Goal: Register for event/course

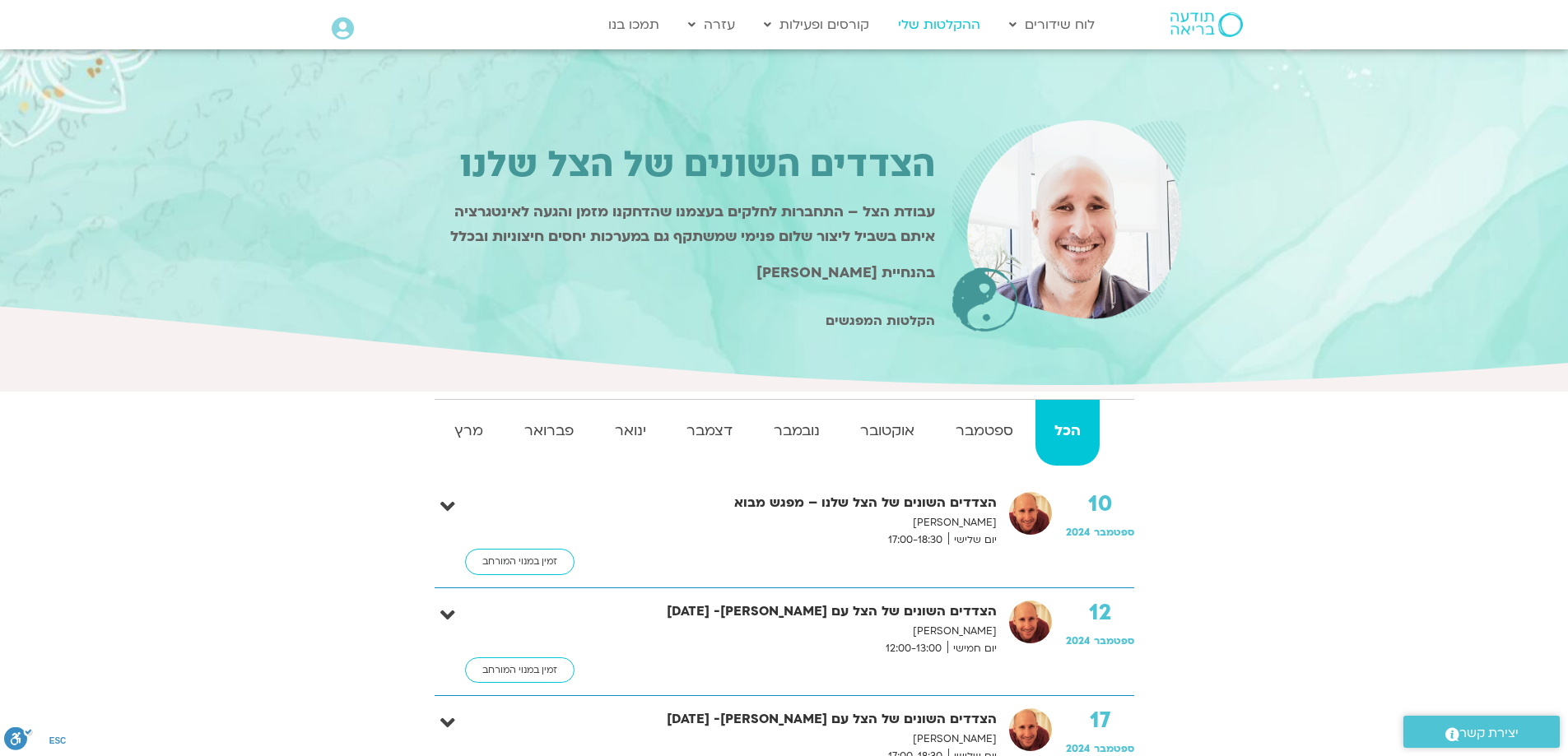
click at [963, 22] on link "ההקלטות שלי" at bounding box center [939, 25] width 99 height 31
click at [957, 23] on link "ההקלטות שלי" at bounding box center [939, 25] width 99 height 31
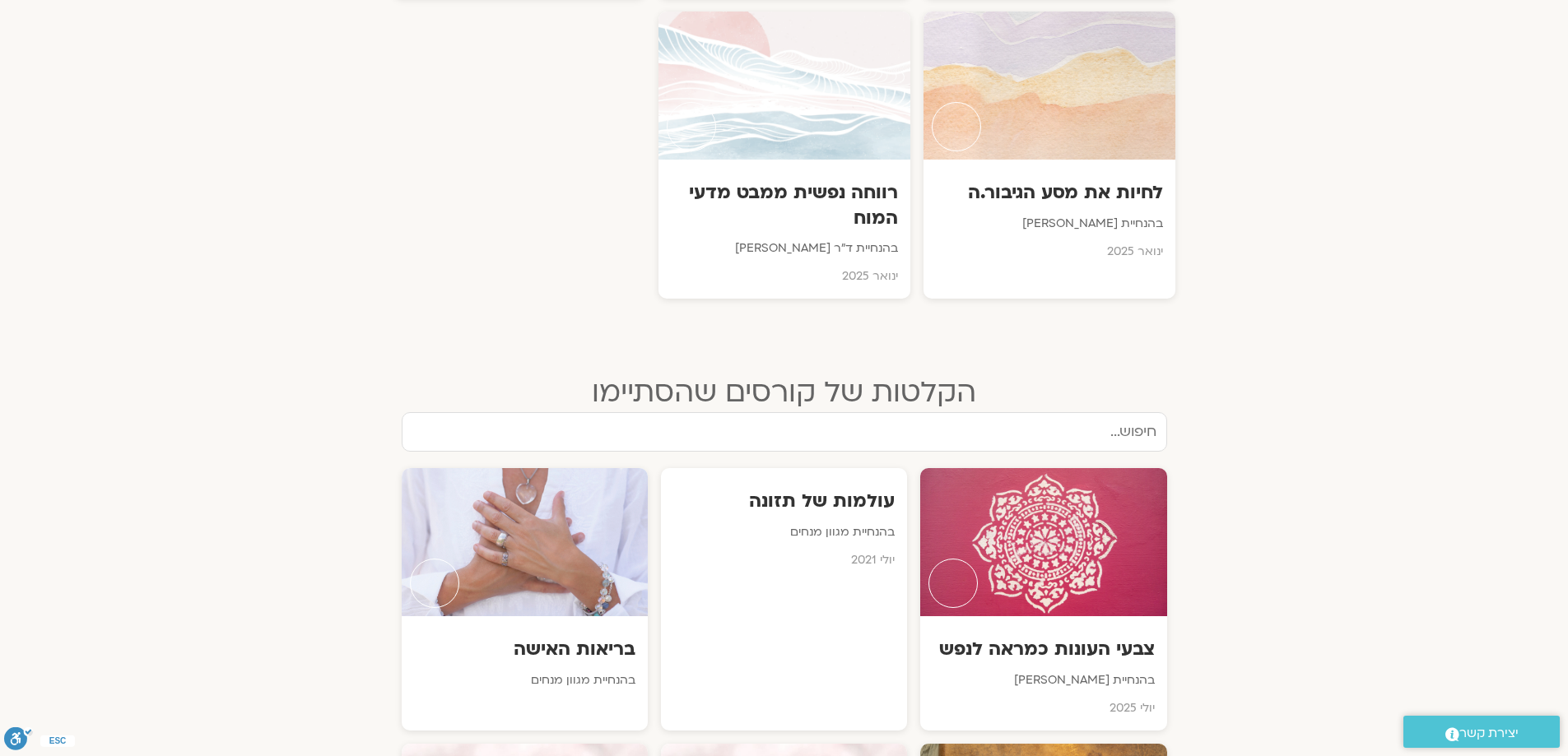
scroll to position [1481, 0]
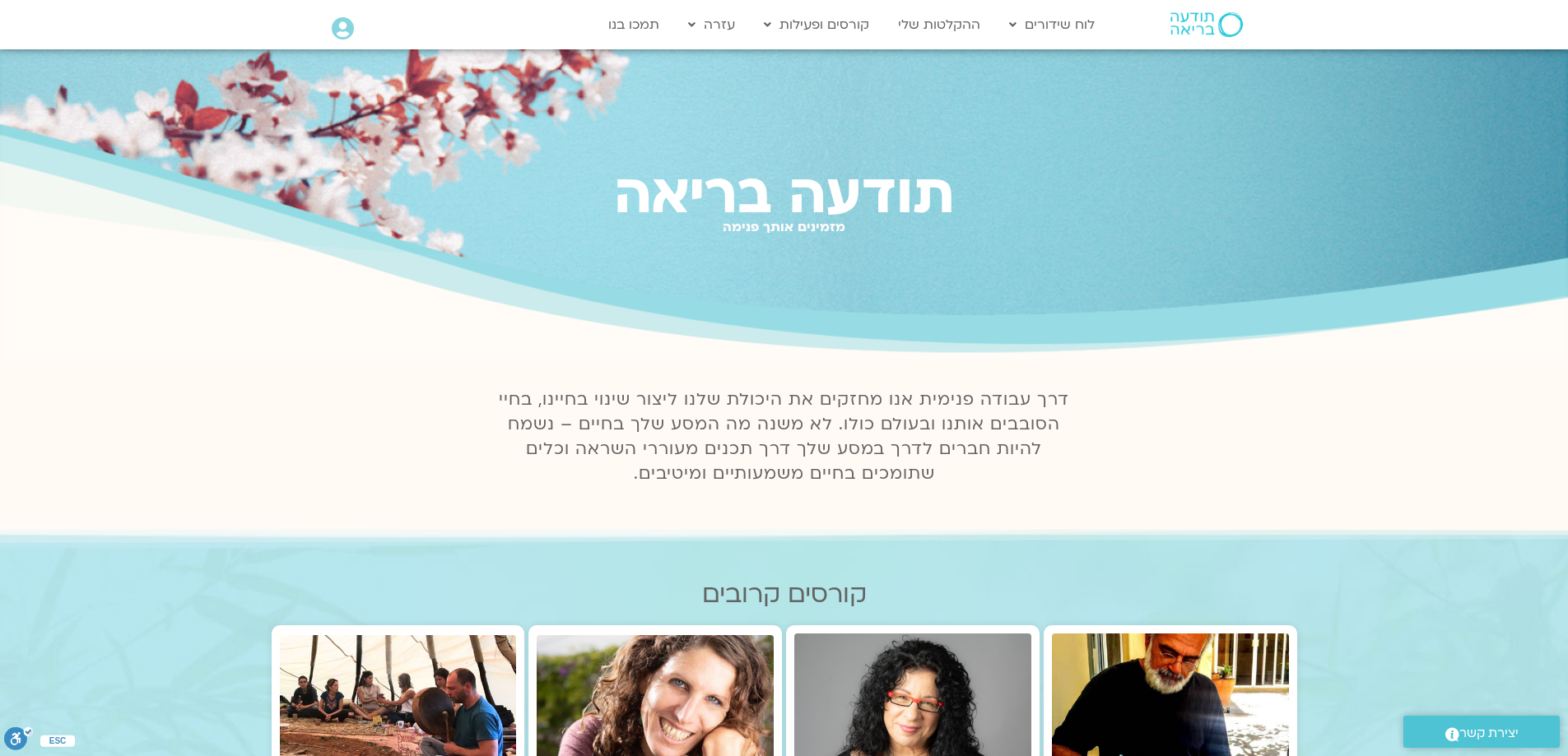
click at [345, 28] on icon at bounding box center [343, 28] width 22 height 23
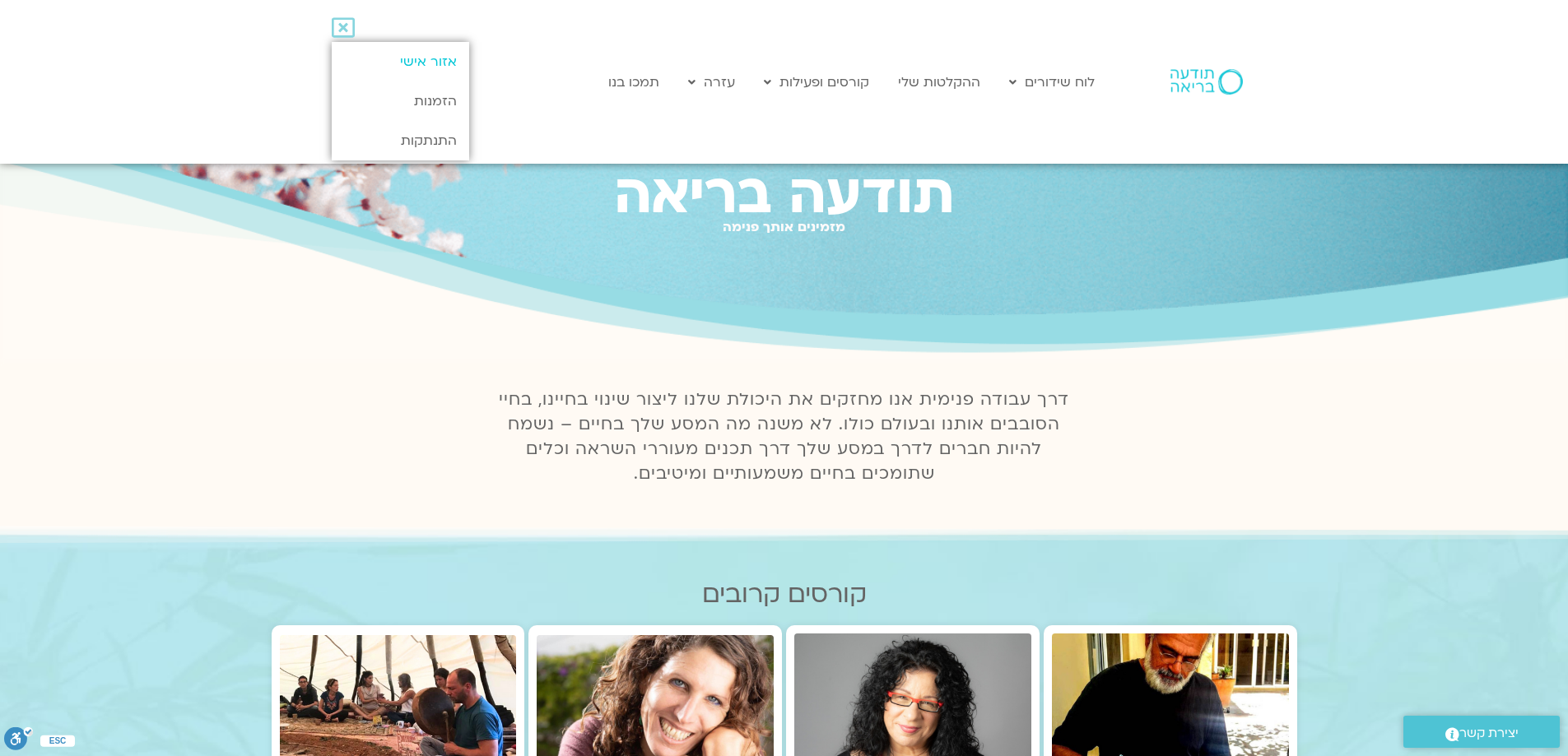
click at [450, 53] on link "אזור אישי" at bounding box center [401, 62] width 138 height 40
click at [420, 60] on link "אזור אישי" at bounding box center [401, 62] width 138 height 40
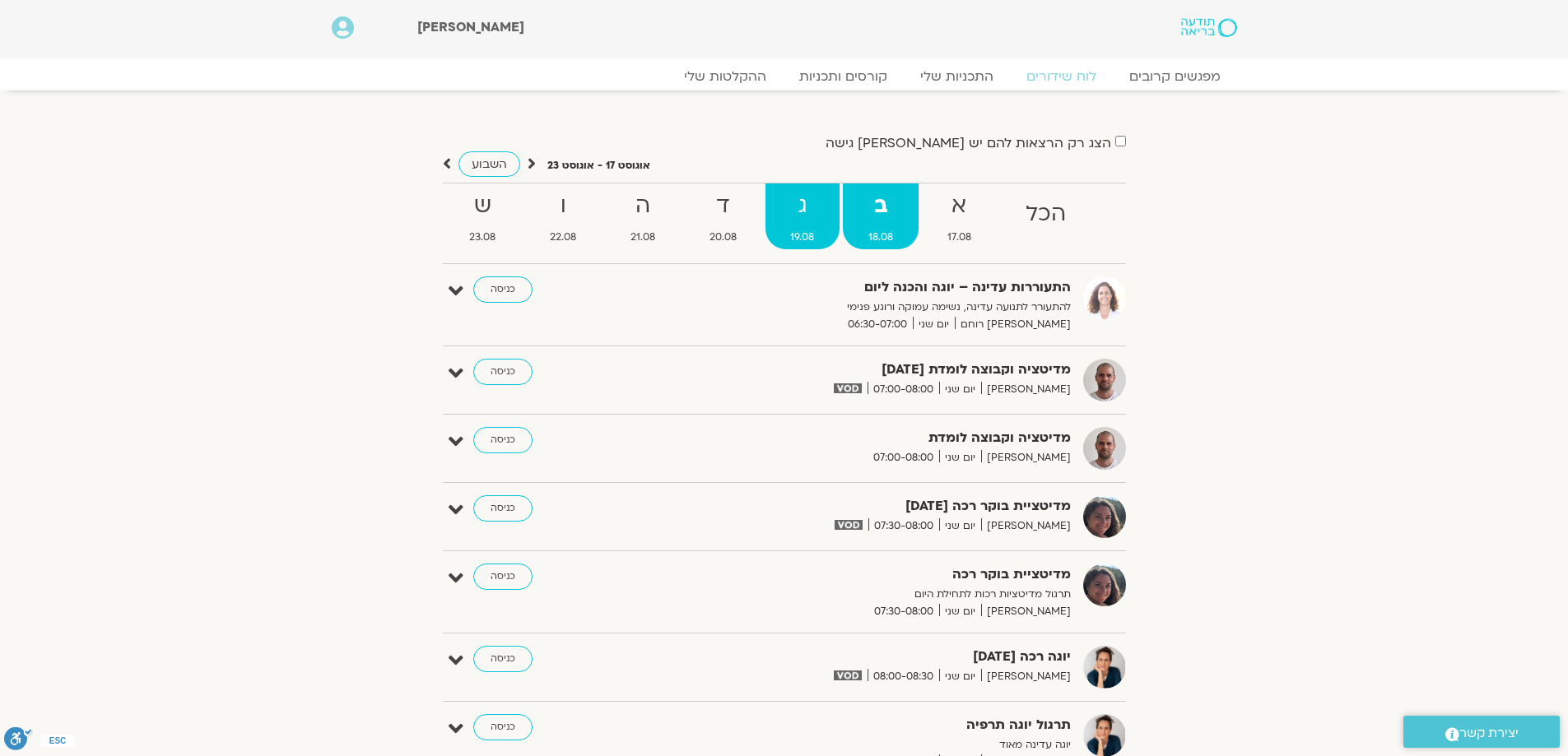
click at [800, 205] on strong "ג" at bounding box center [803, 206] width 75 height 37
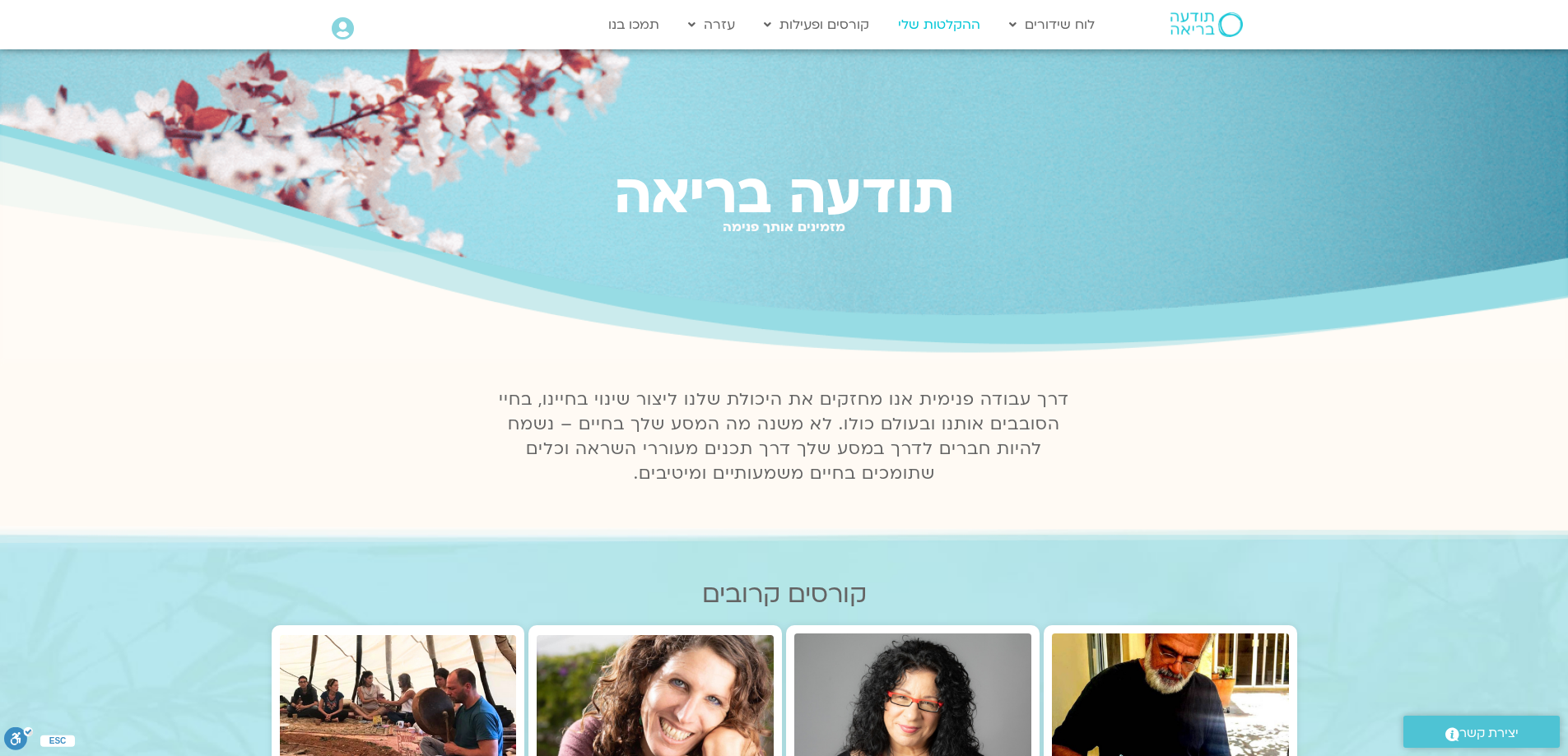
click at [948, 15] on link "ההקלטות שלי" at bounding box center [939, 25] width 99 height 31
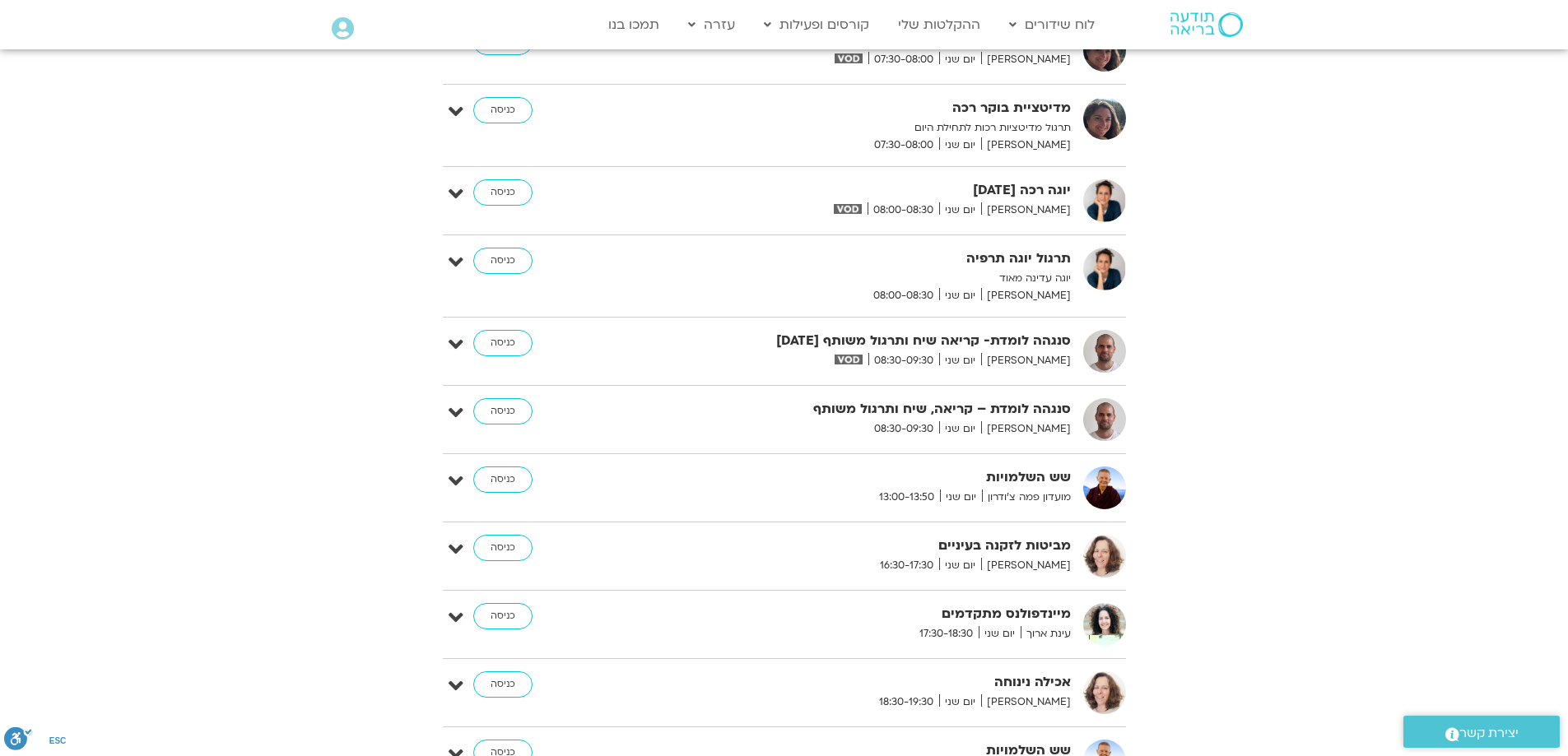
scroll to position [1914, 0]
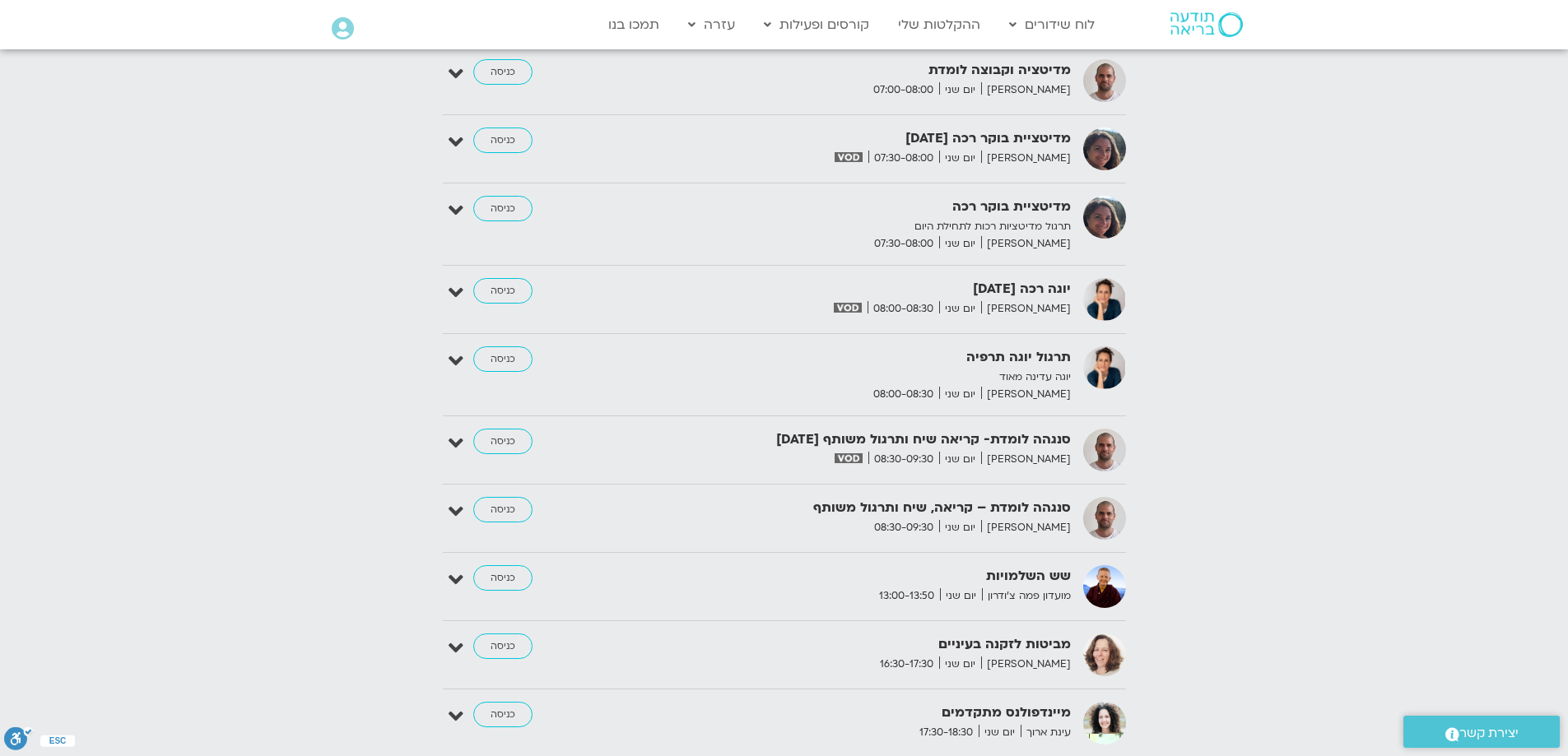
scroll to position [1564, 0]
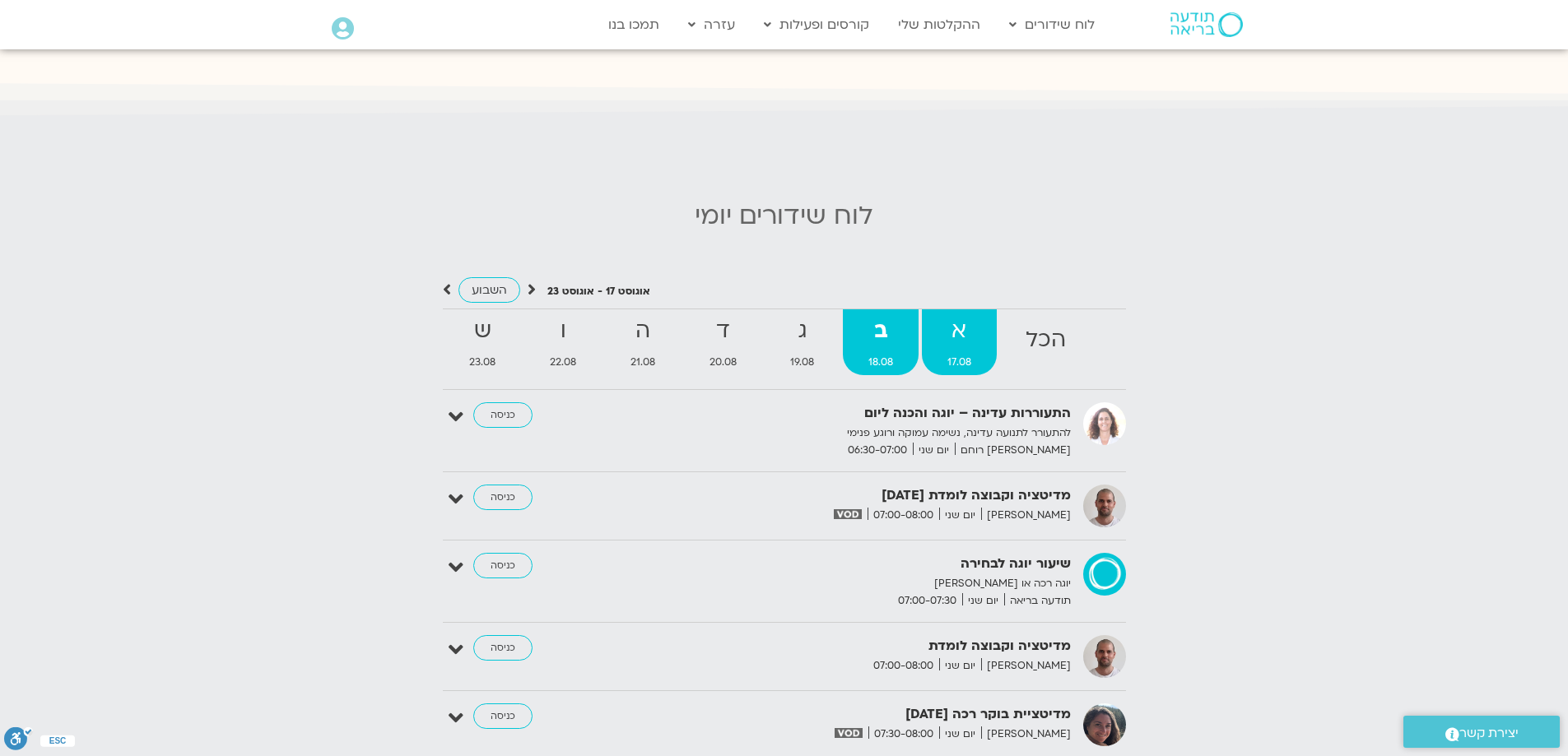
click at [959, 313] on strong "א" at bounding box center [959, 331] width 75 height 37
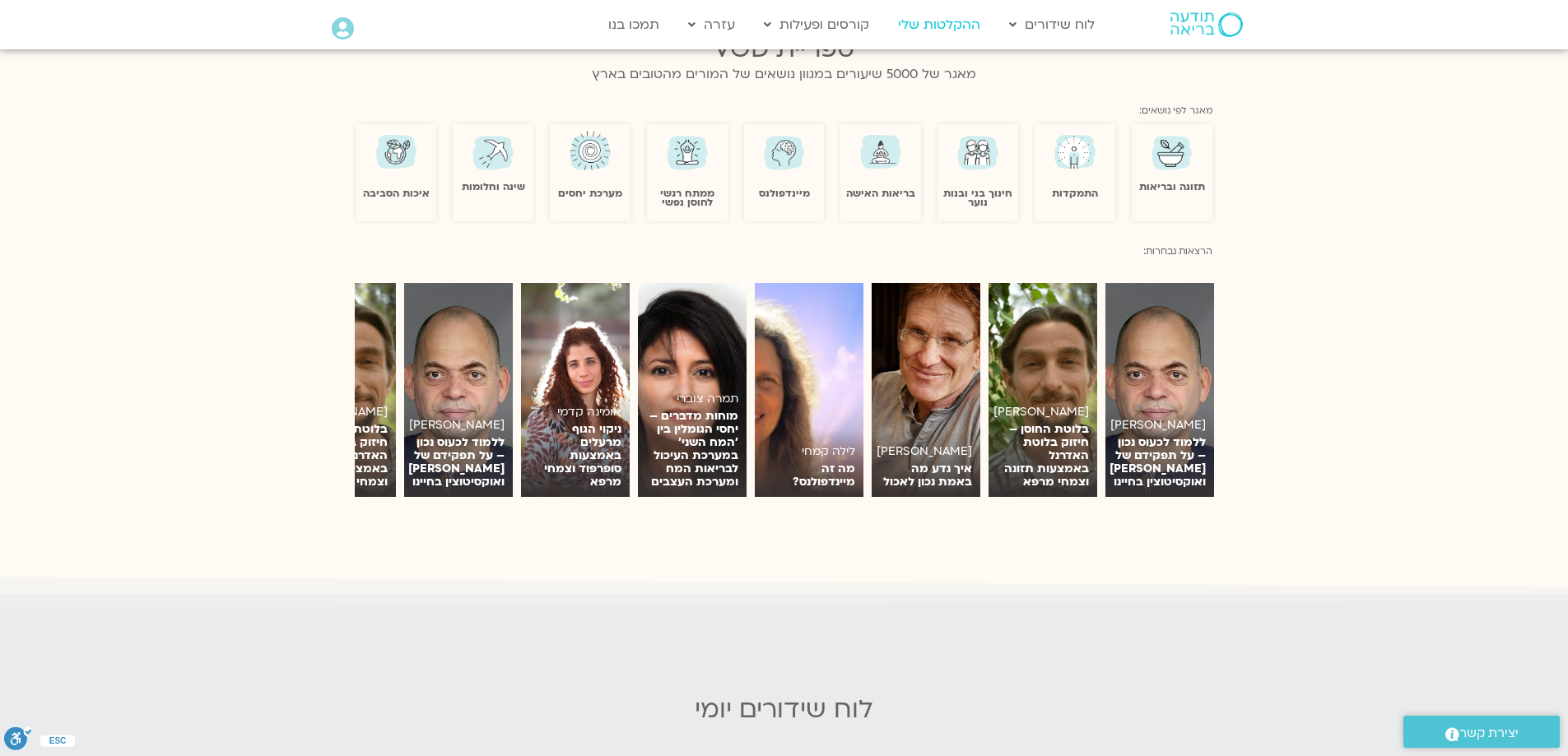
click at [947, 26] on link "ההקלטות שלי" at bounding box center [939, 25] width 99 height 31
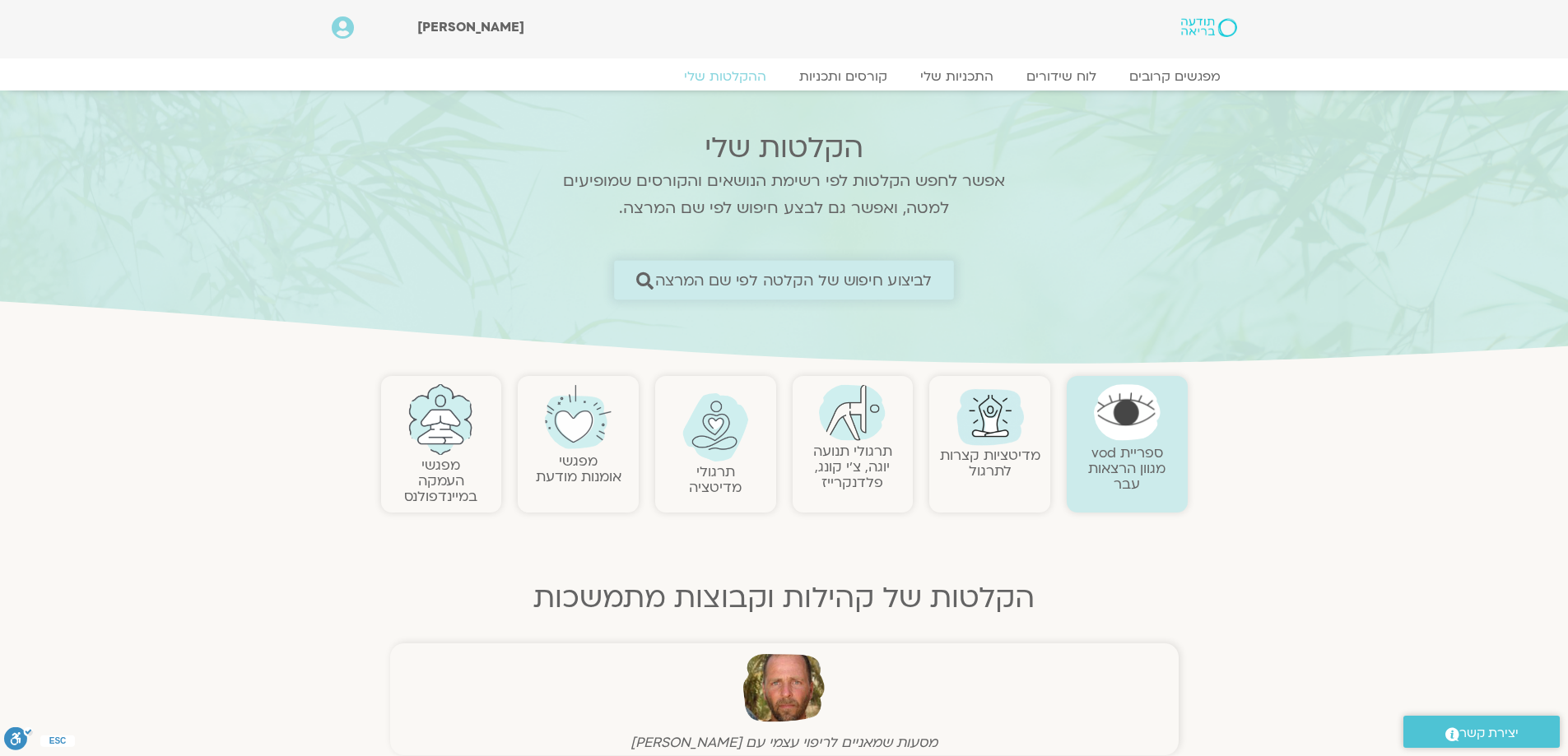
click at [926, 271] on span "לביצוע חיפוש של הקלטה לפי שם המרצה" at bounding box center [794, 280] width 277 height 17
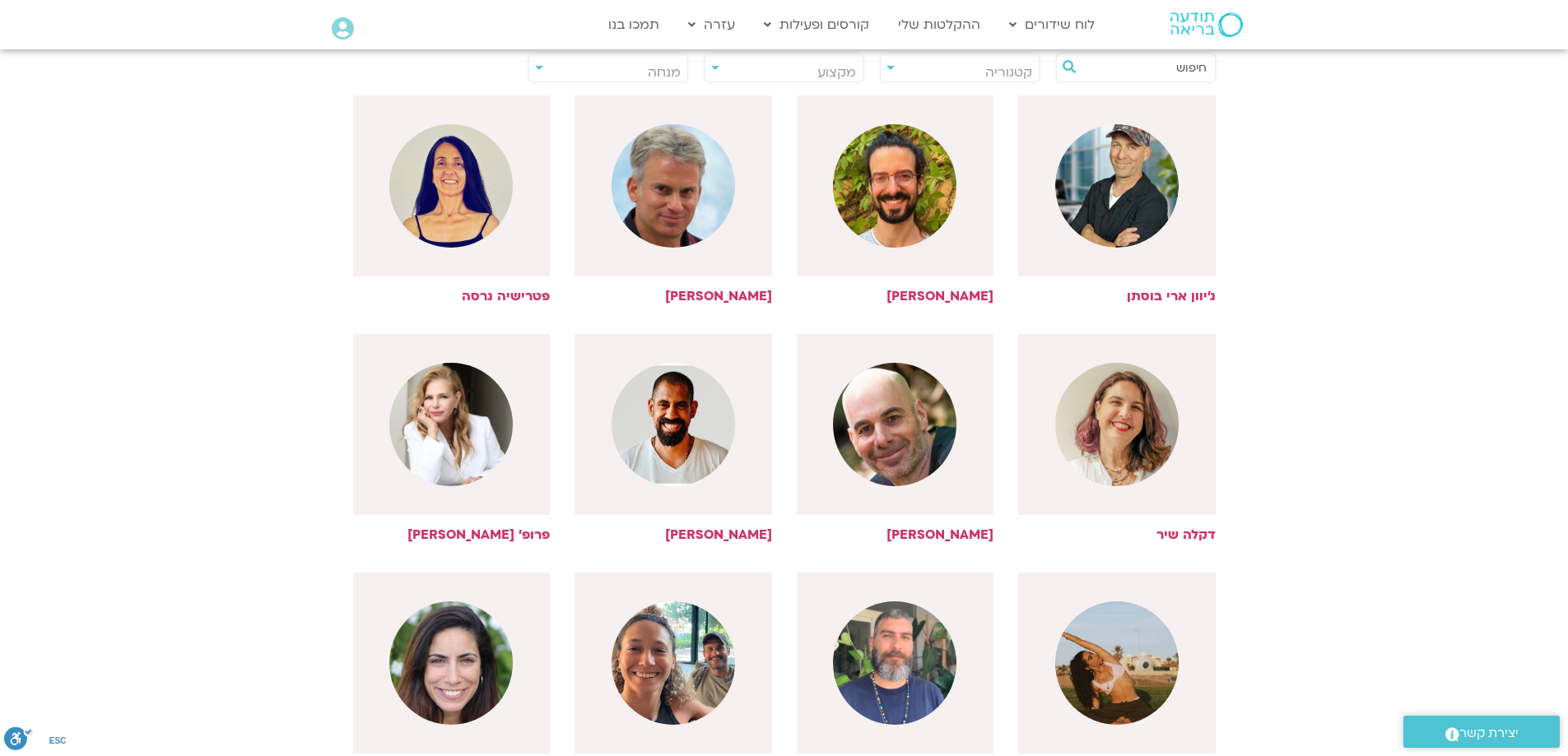
scroll to position [658, 0]
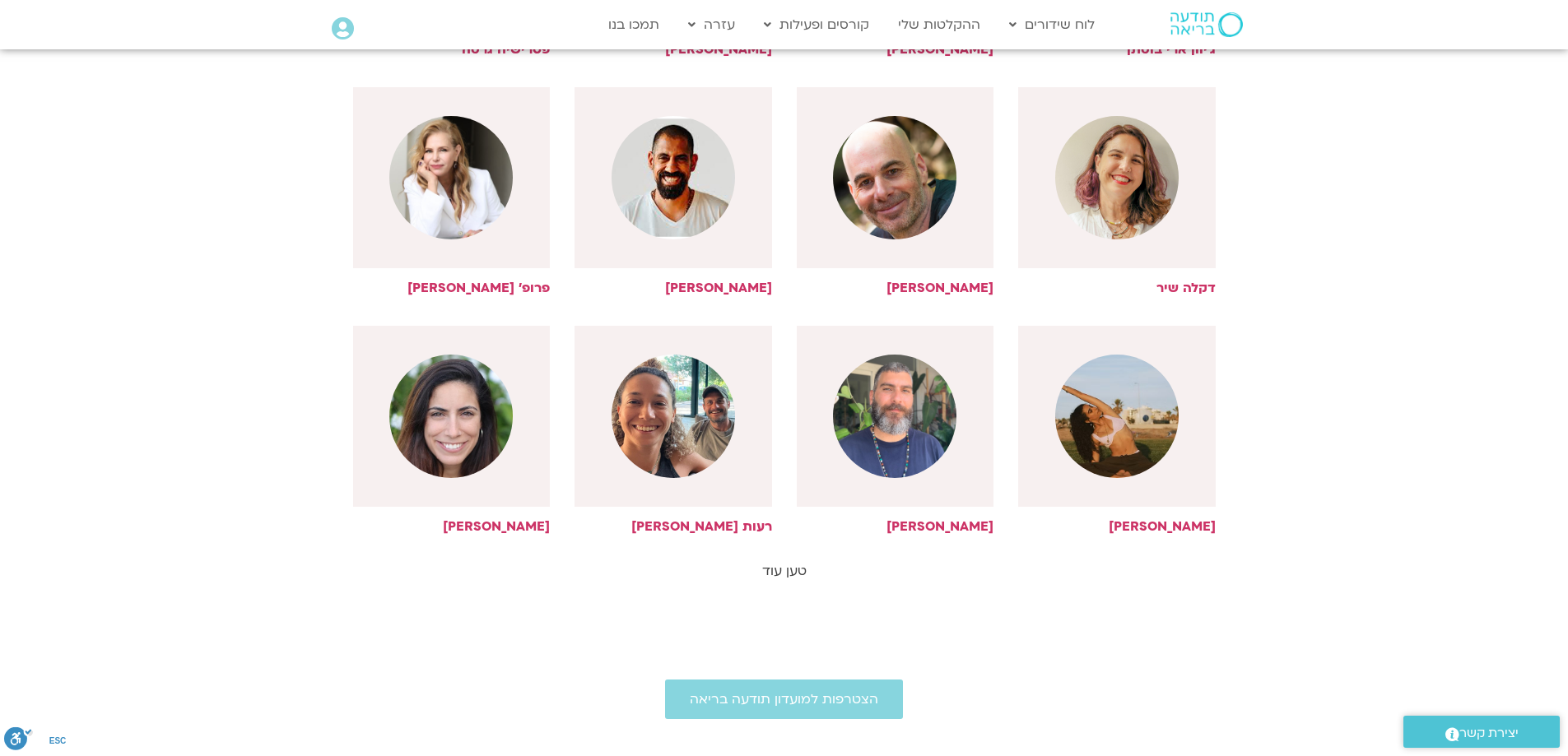
click at [783, 567] on link "טען עוד" at bounding box center [785, 571] width 45 height 18
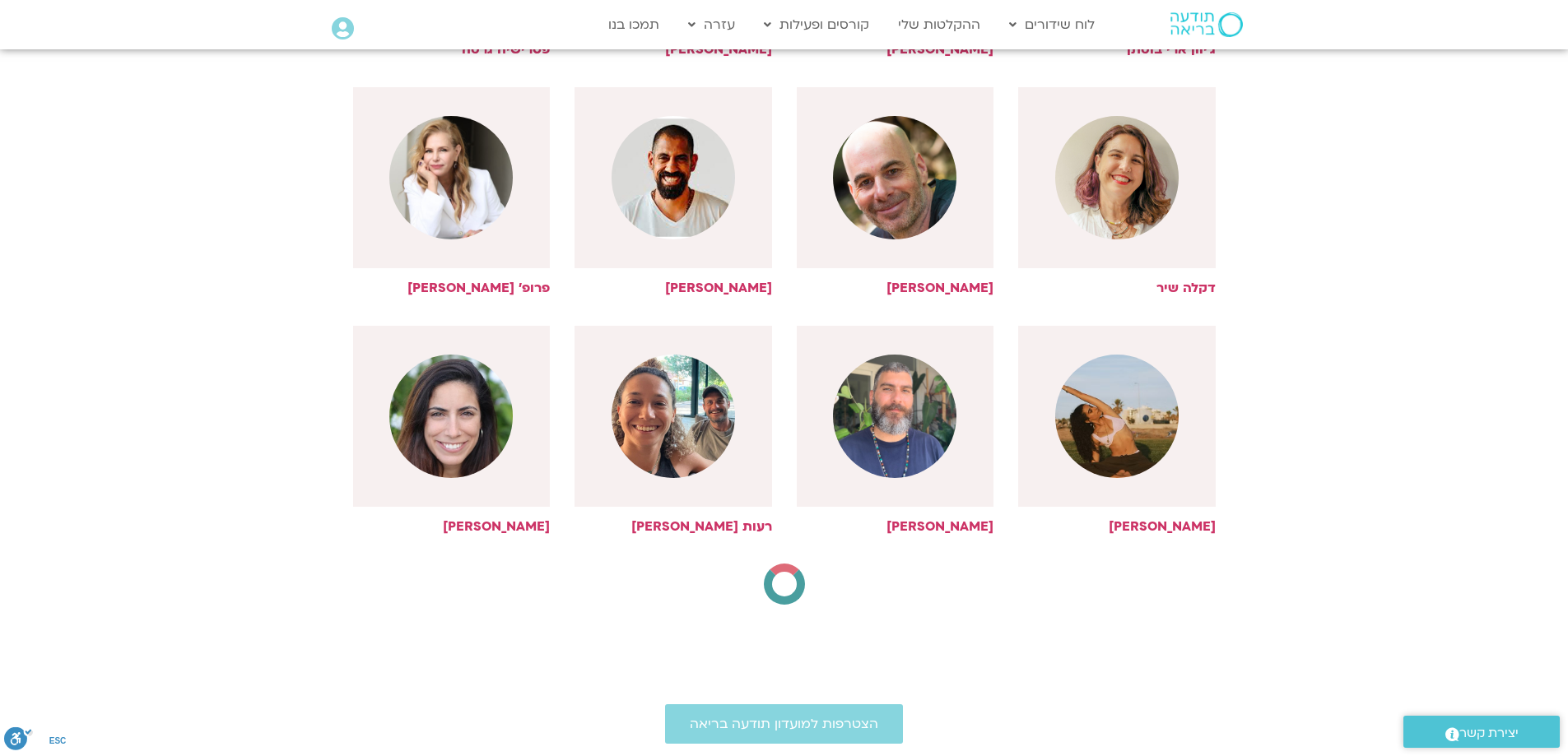
click at [783, 567] on div at bounding box center [784, 584] width 47 height 46
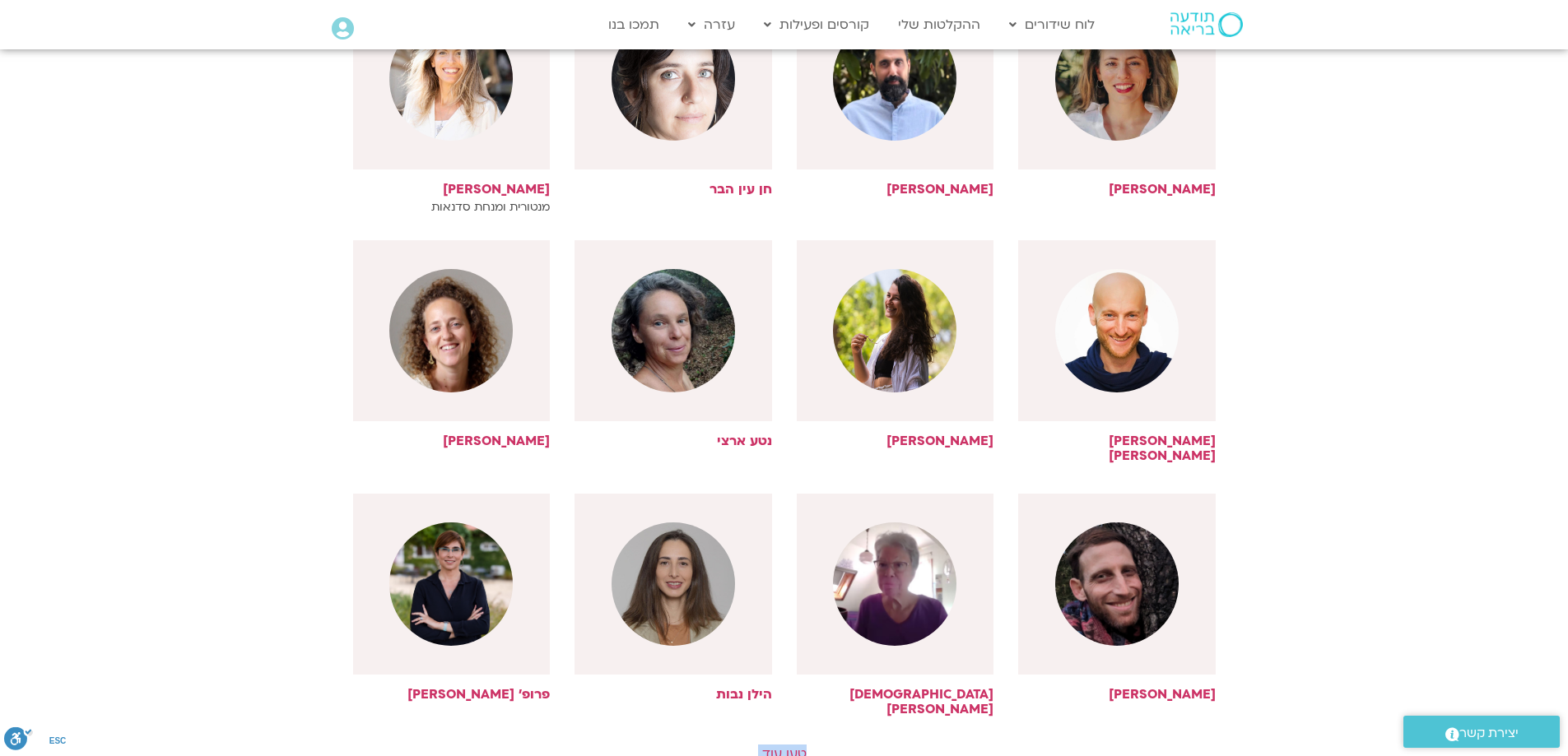
scroll to position [1398, 0]
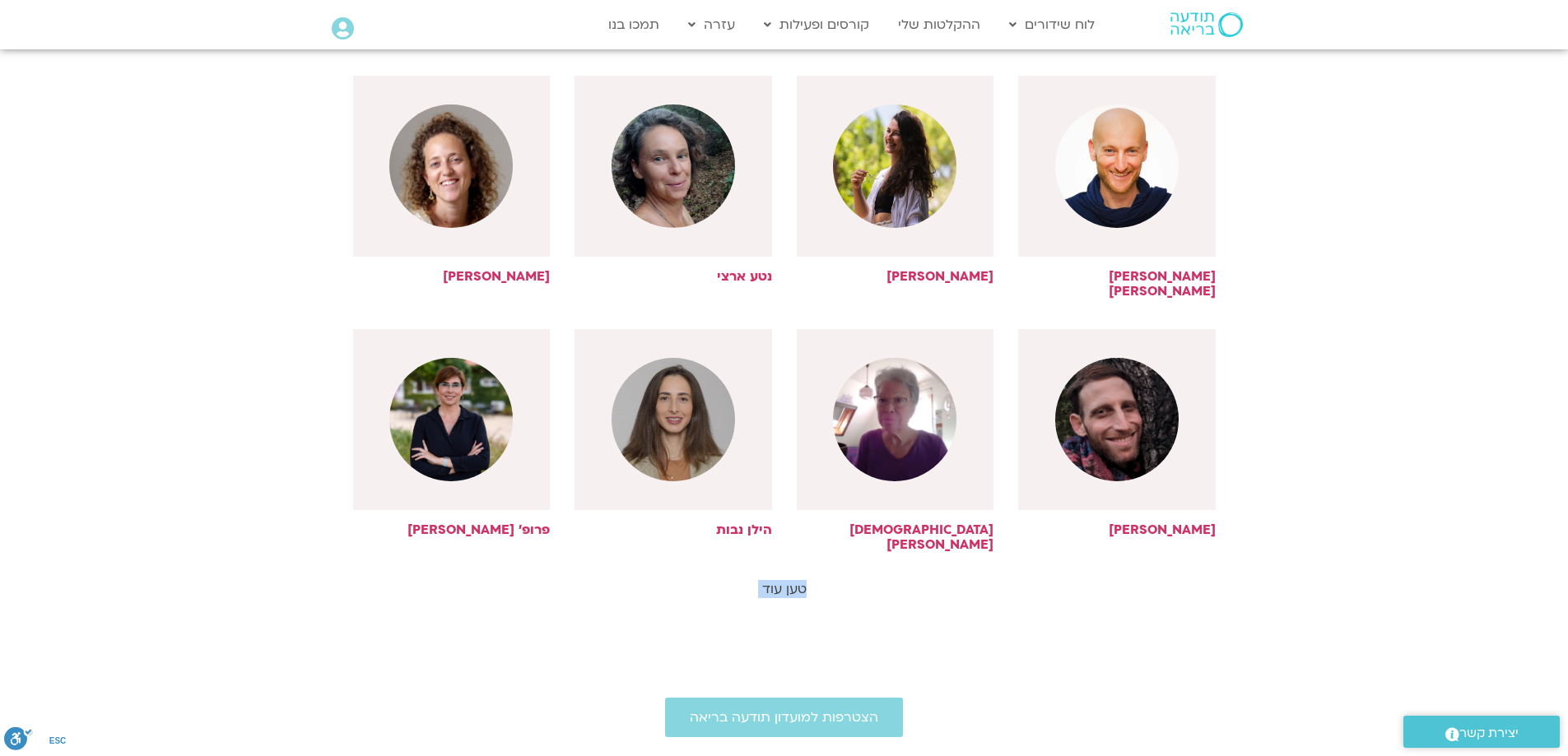
click at [780, 580] on link "טען עוד" at bounding box center [785, 589] width 45 height 18
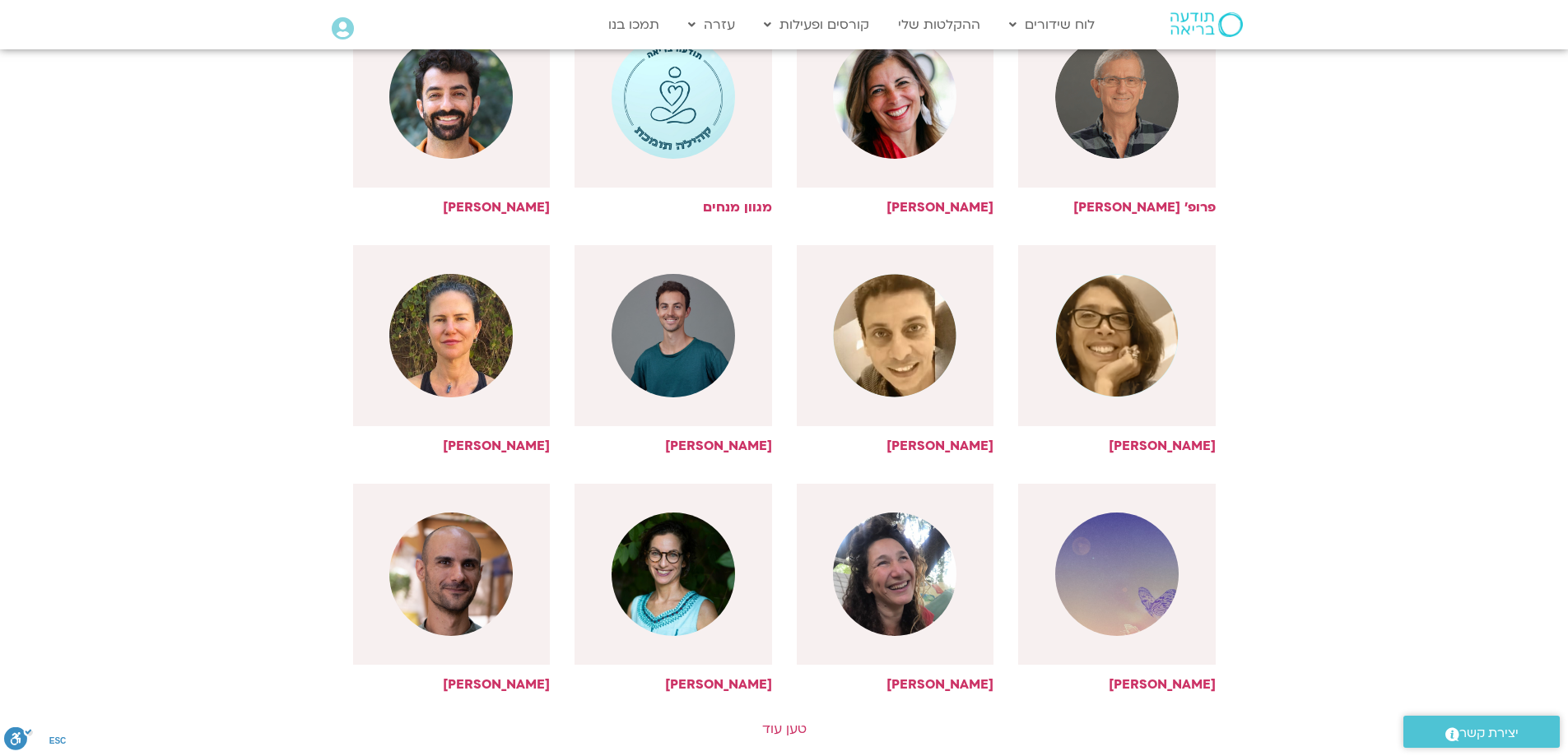
scroll to position [2139, 0]
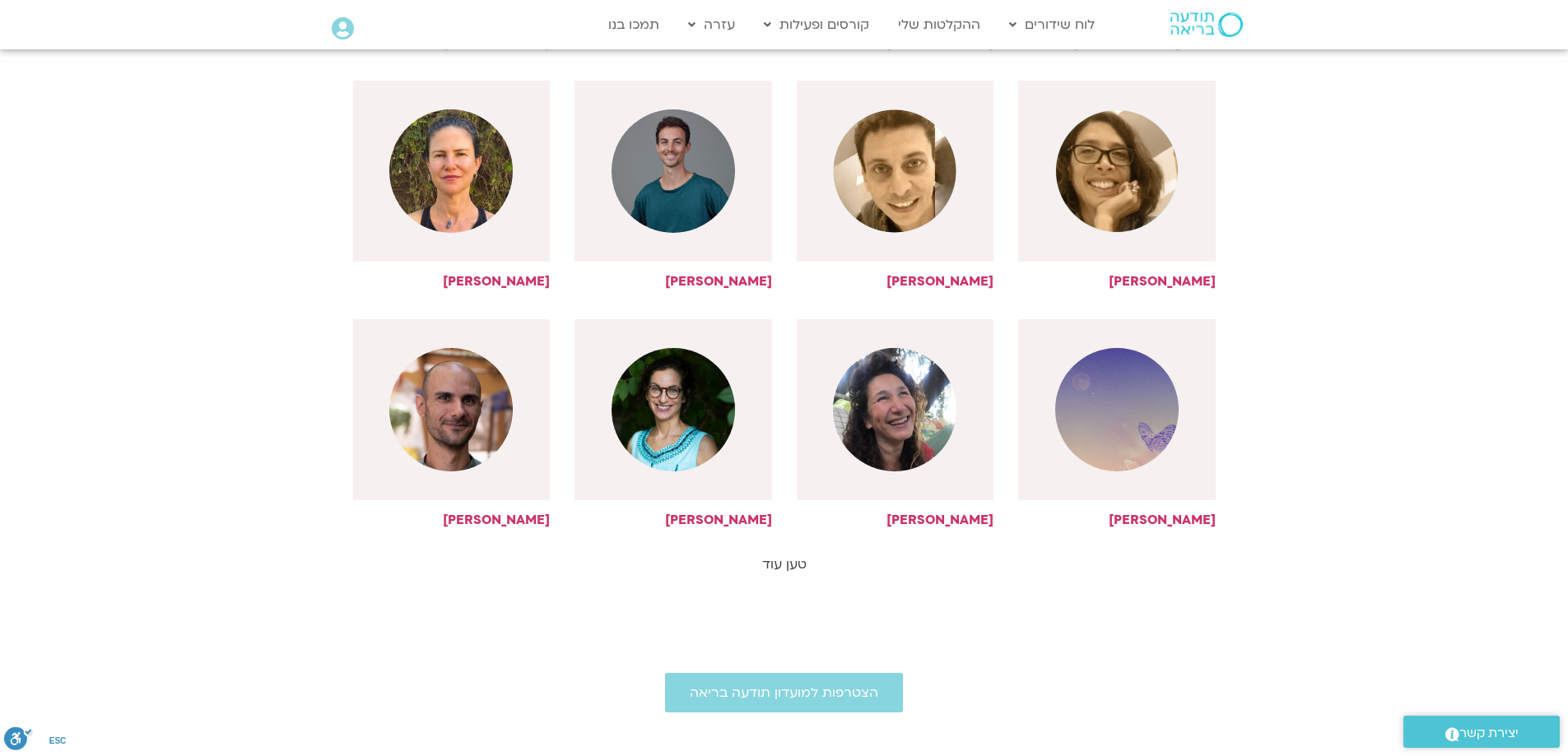
click at [769, 555] on link "טען עוד" at bounding box center [785, 564] width 45 height 18
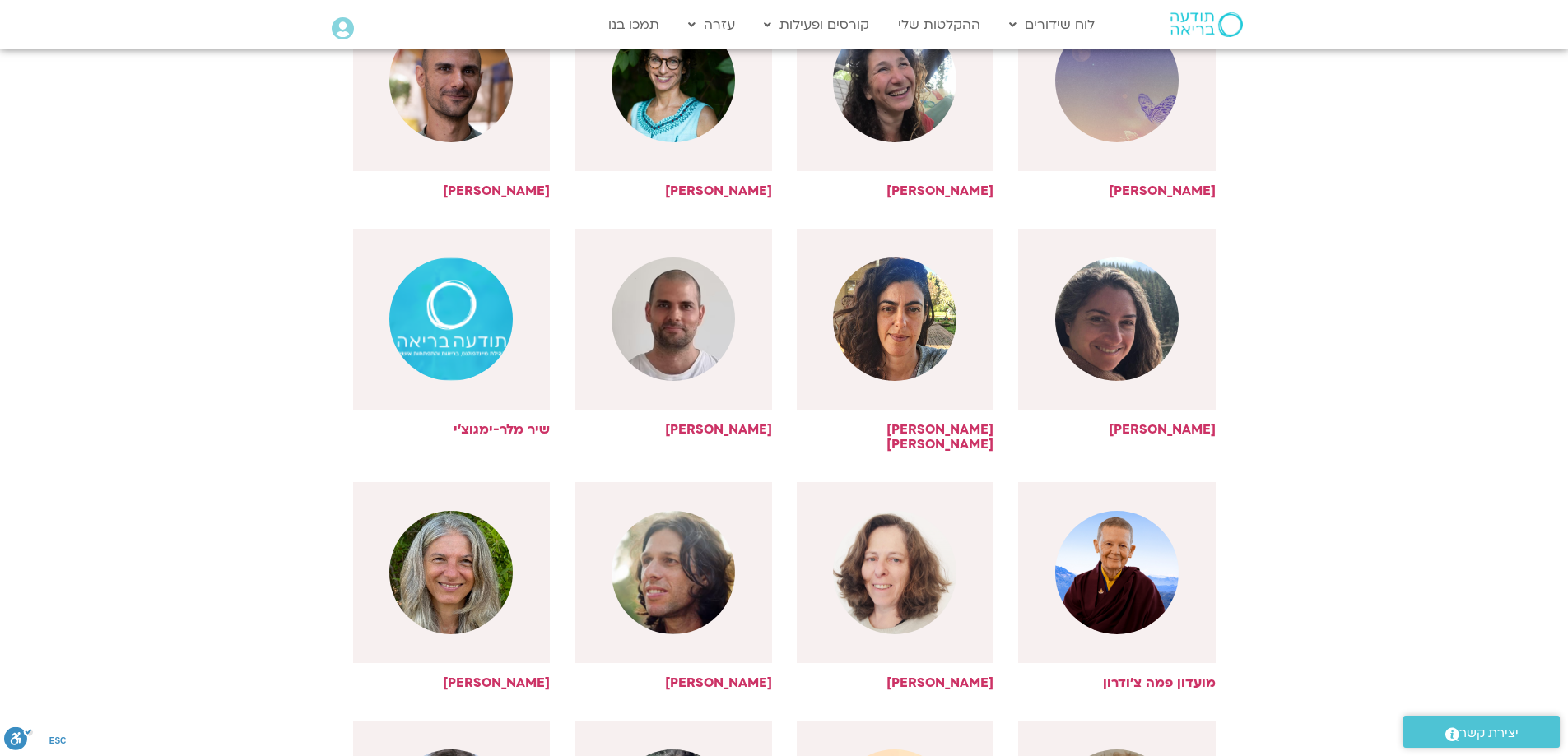
scroll to position [2633, 0]
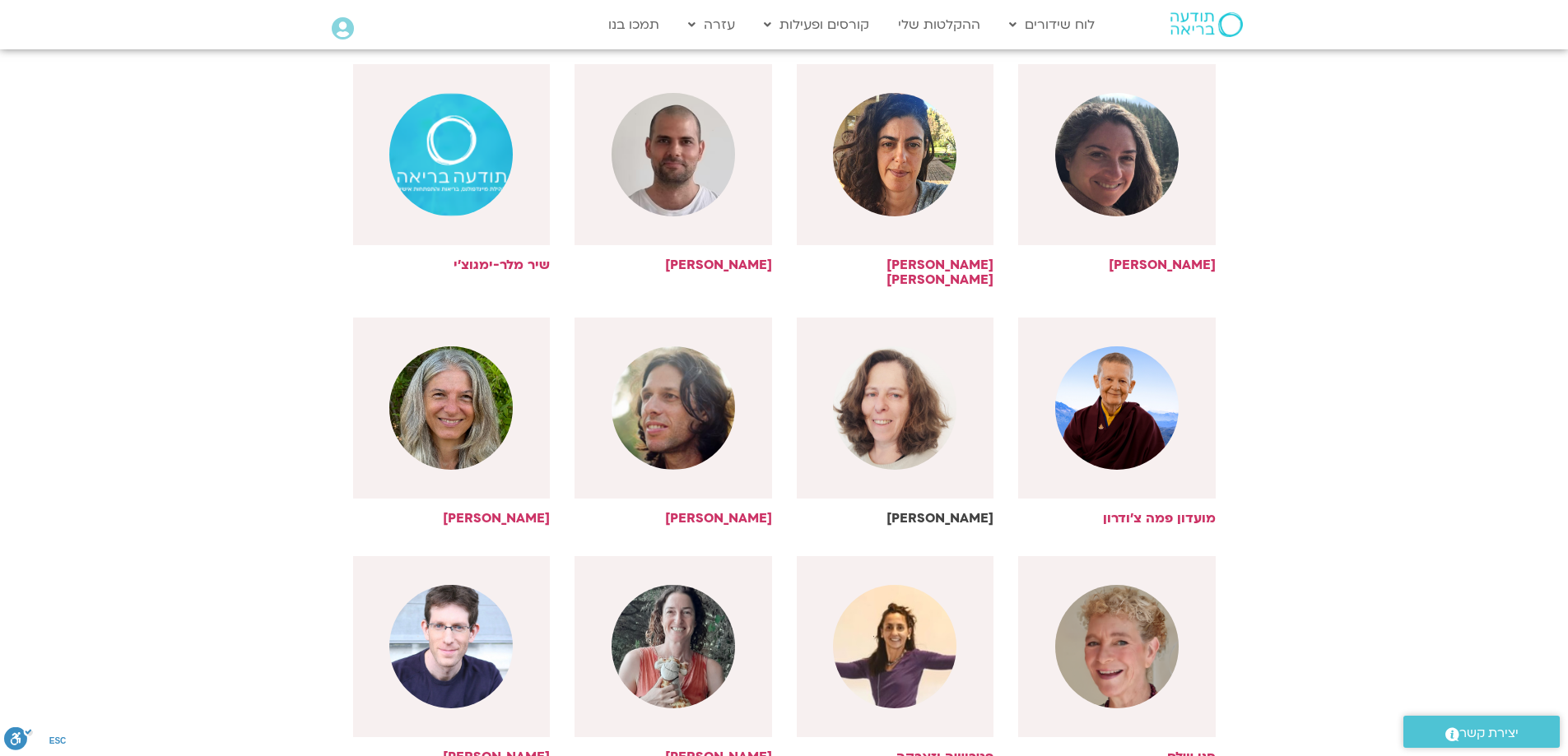
click at [887, 377] on img at bounding box center [894, 407] width 123 height 123
click at [936, 511] on h6 "נעמה כהן" at bounding box center [895, 517] width 197 height 15
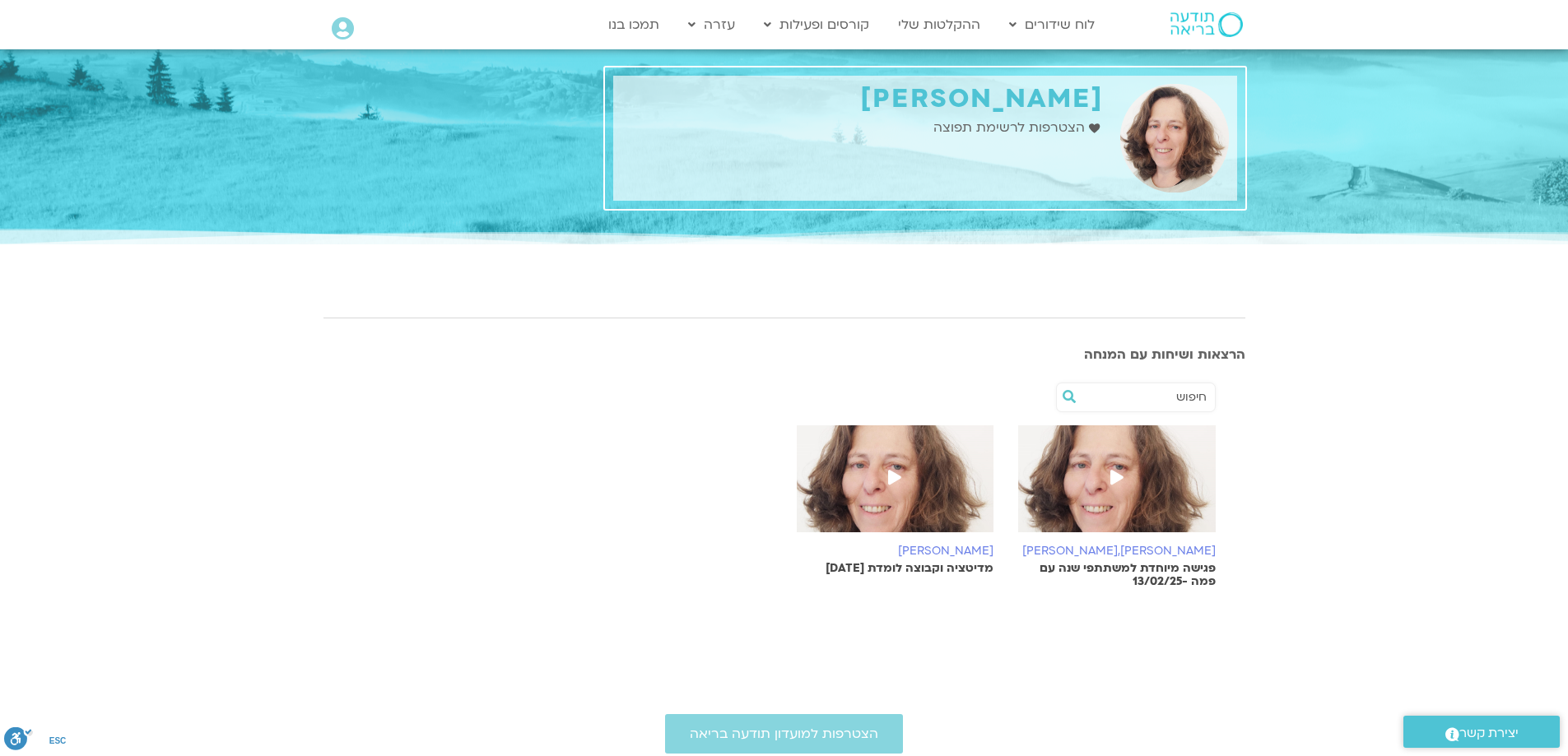
click at [1199, 397] on input "text" at bounding box center [1144, 397] width 125 height 28
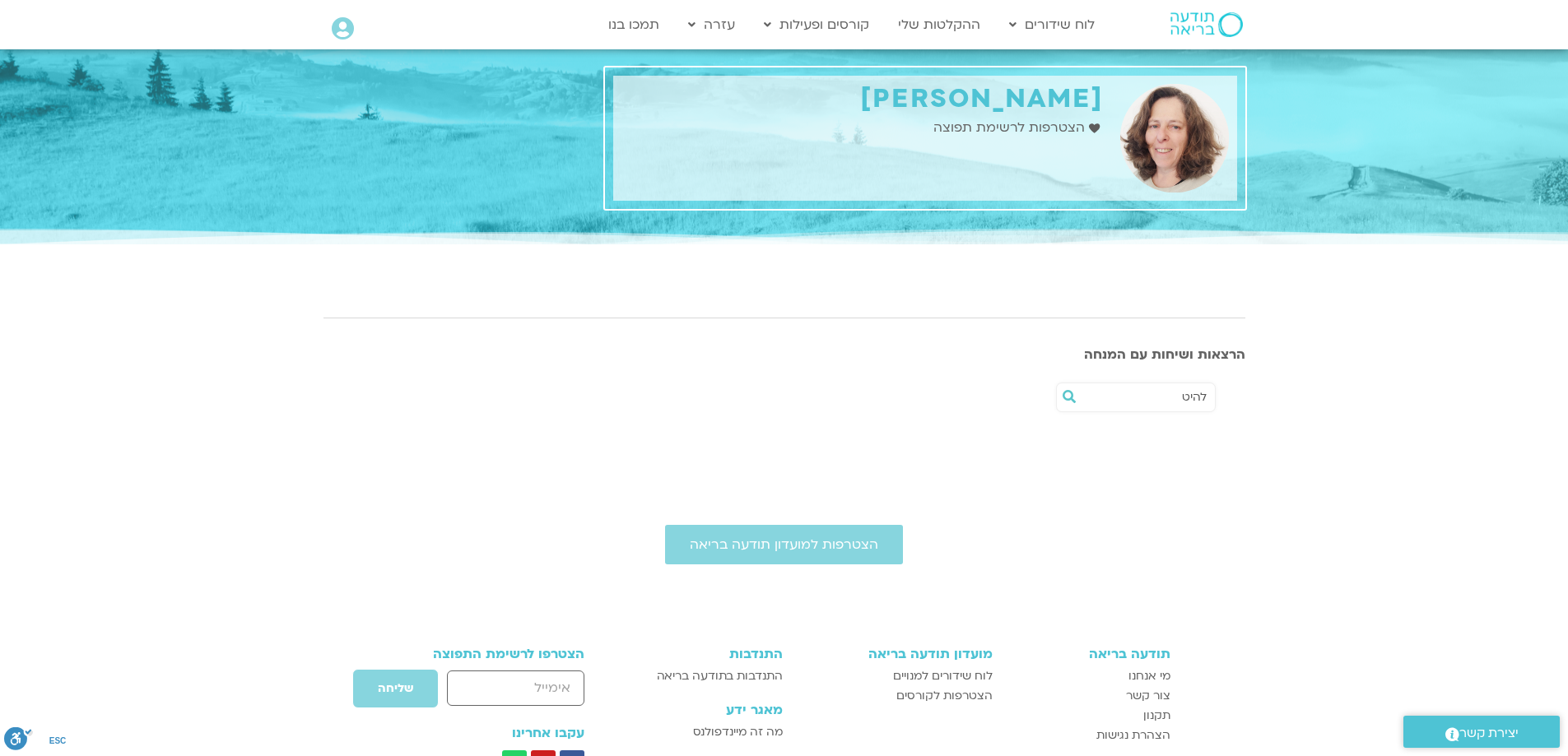
click at [1193, 403] on input "להיט" at bounding box center [1144, 397] width 125 height 28
click at [1152, 396] on input "להביט" at bounding box center [1144, 397] width 125 height 28
type input "להביט לזיקנה בעינים"
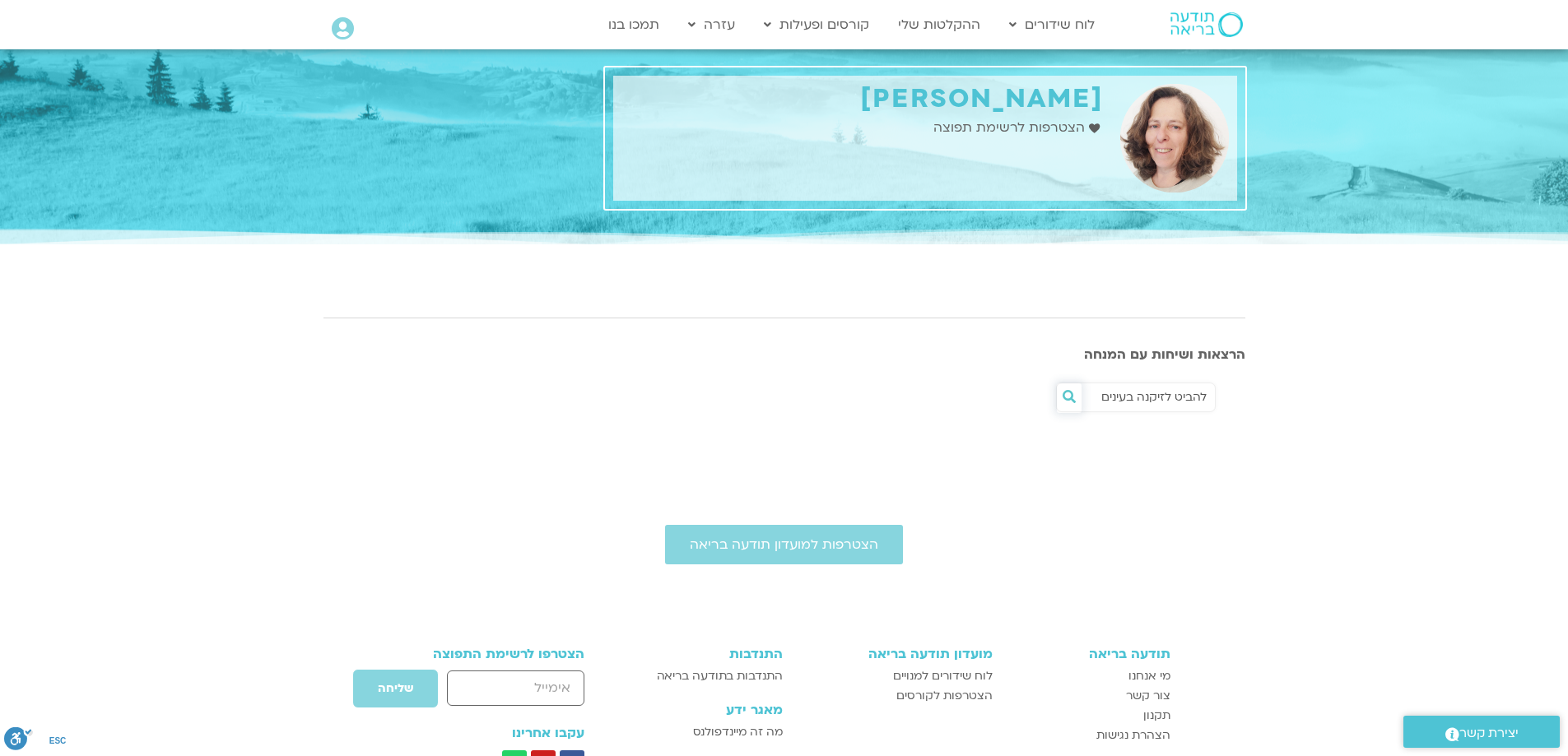
click at [1067, 393] on icon at bounding box center [1069, 396] width 13 height 13
click at [1123, 55] on link "לוח שידורים יומי" at bounding box center [1092, 59] width 181 height 38
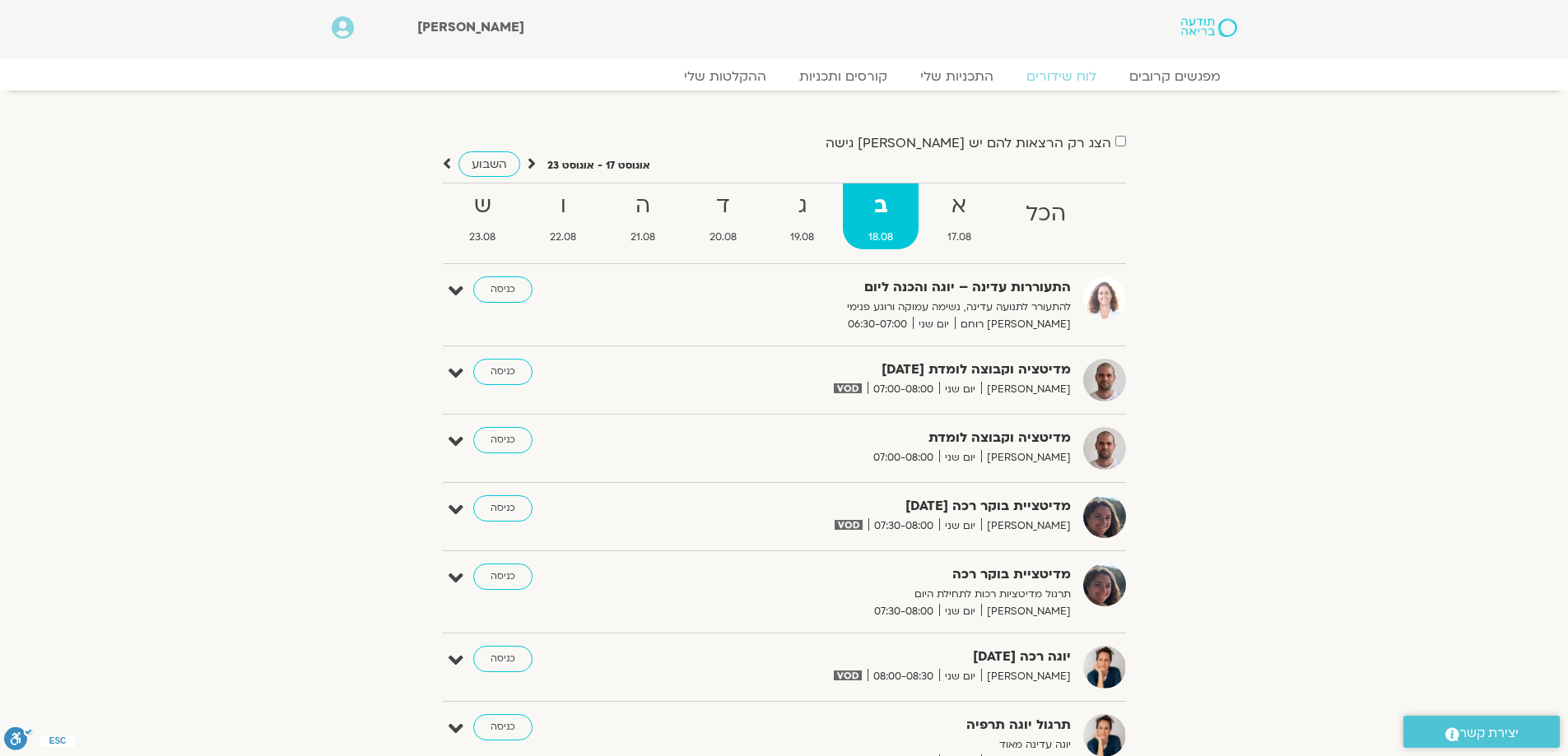
click at [532, 158] on icon at bounding box center [532, 164] width 9 height 16
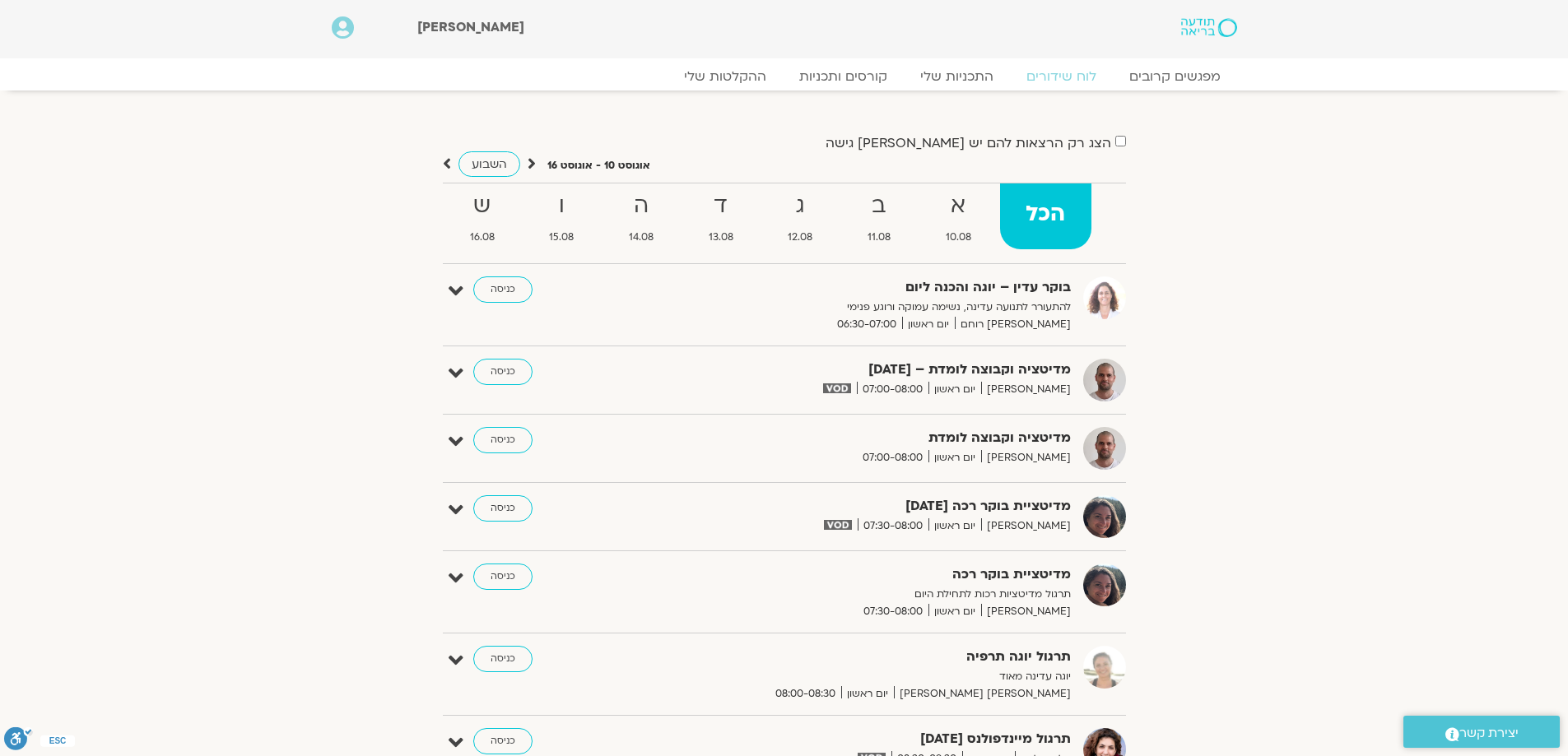
click at [531, 158] on icon at bounding box center [532, 164] width 9 height 16
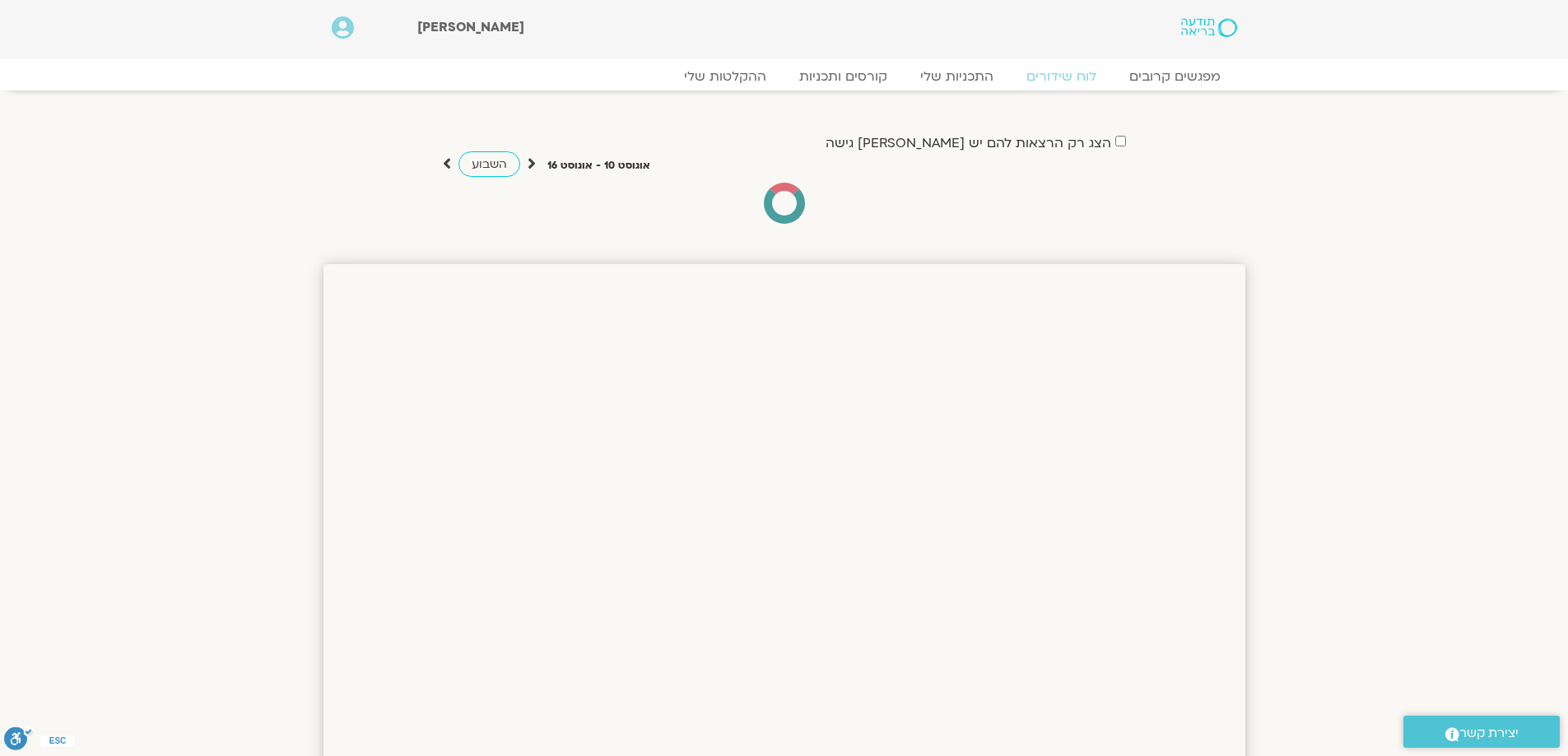
click at [530, 159] on icon at bounding box center [532, 164] width 9 height 16
click at [530, 160] on icon at bounding box center [532, 164] width 9 height 16
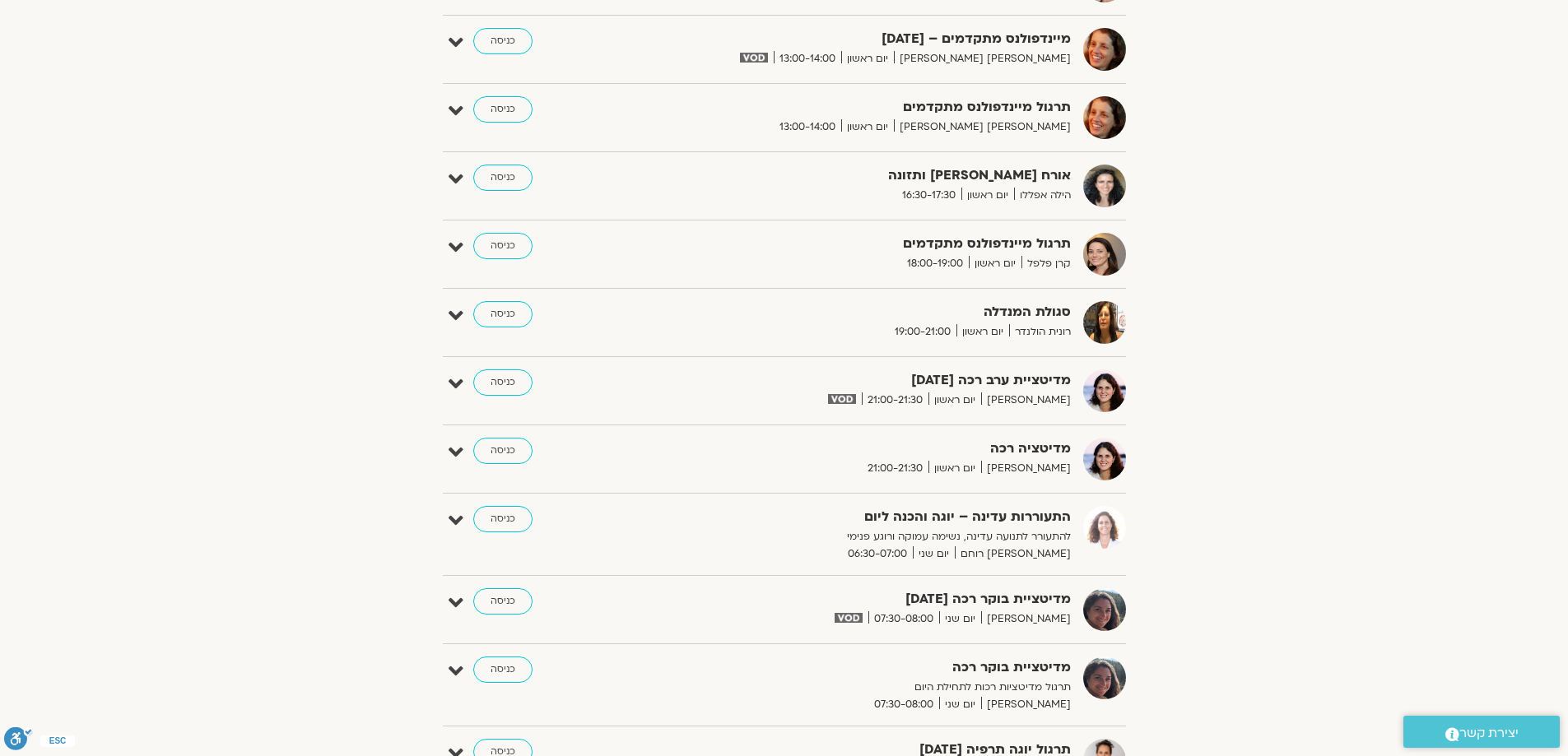
scroll to position [1234, 0]
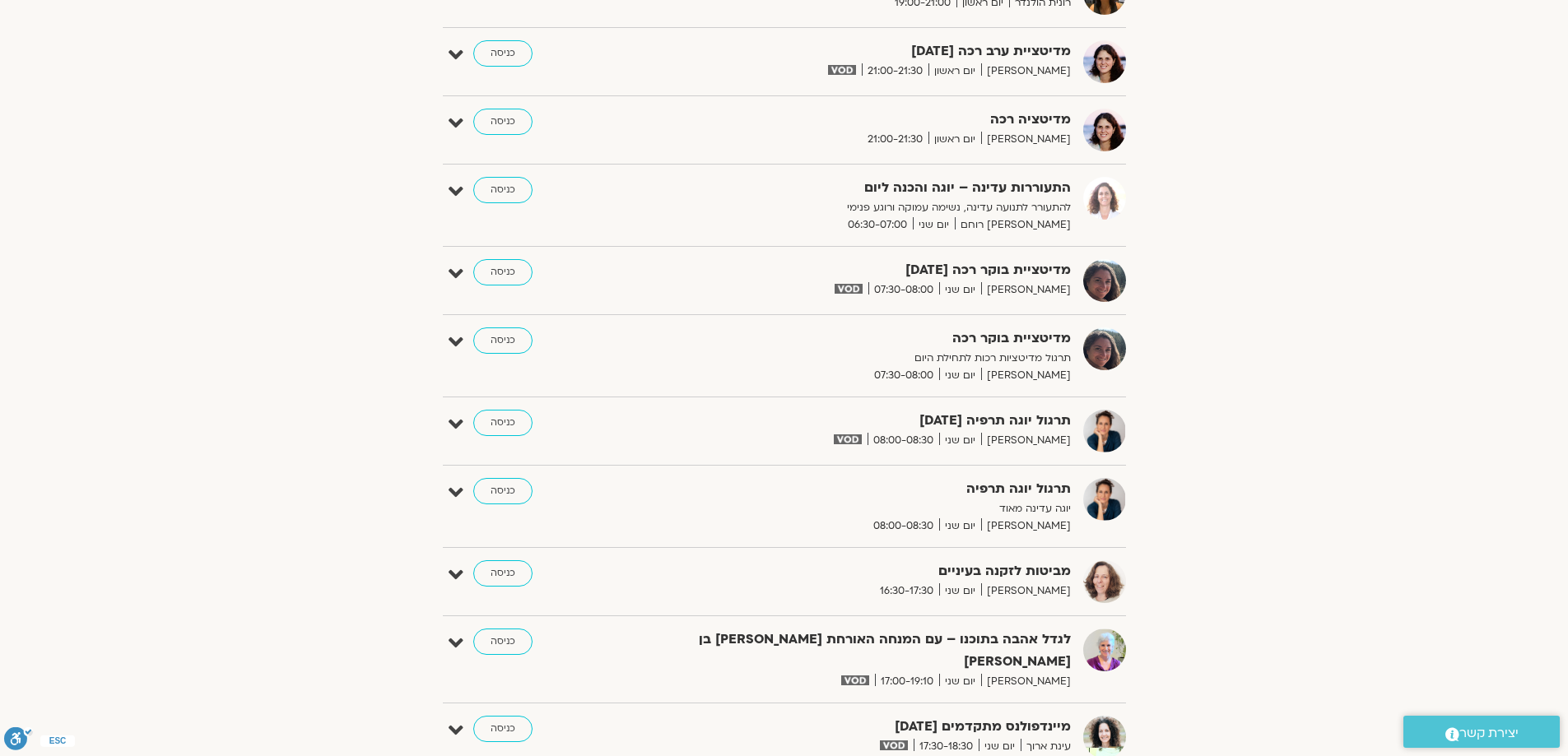
click at [458, 567] on icon at bounding box center [456, 575] width 15 height 23
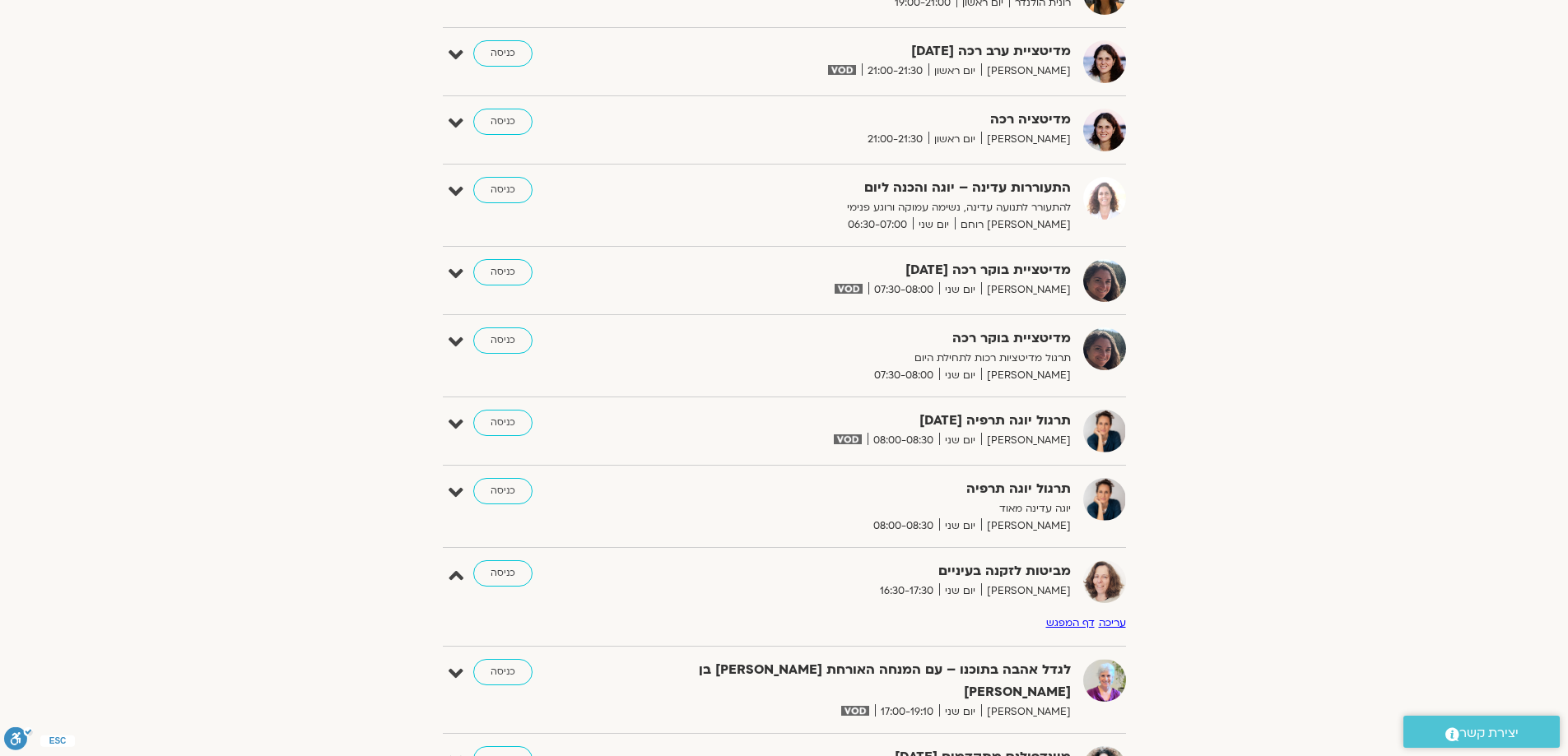
click at [1090, 621] on link "דף המפגש" at bounding box center [1071, 623] width 48 height 13
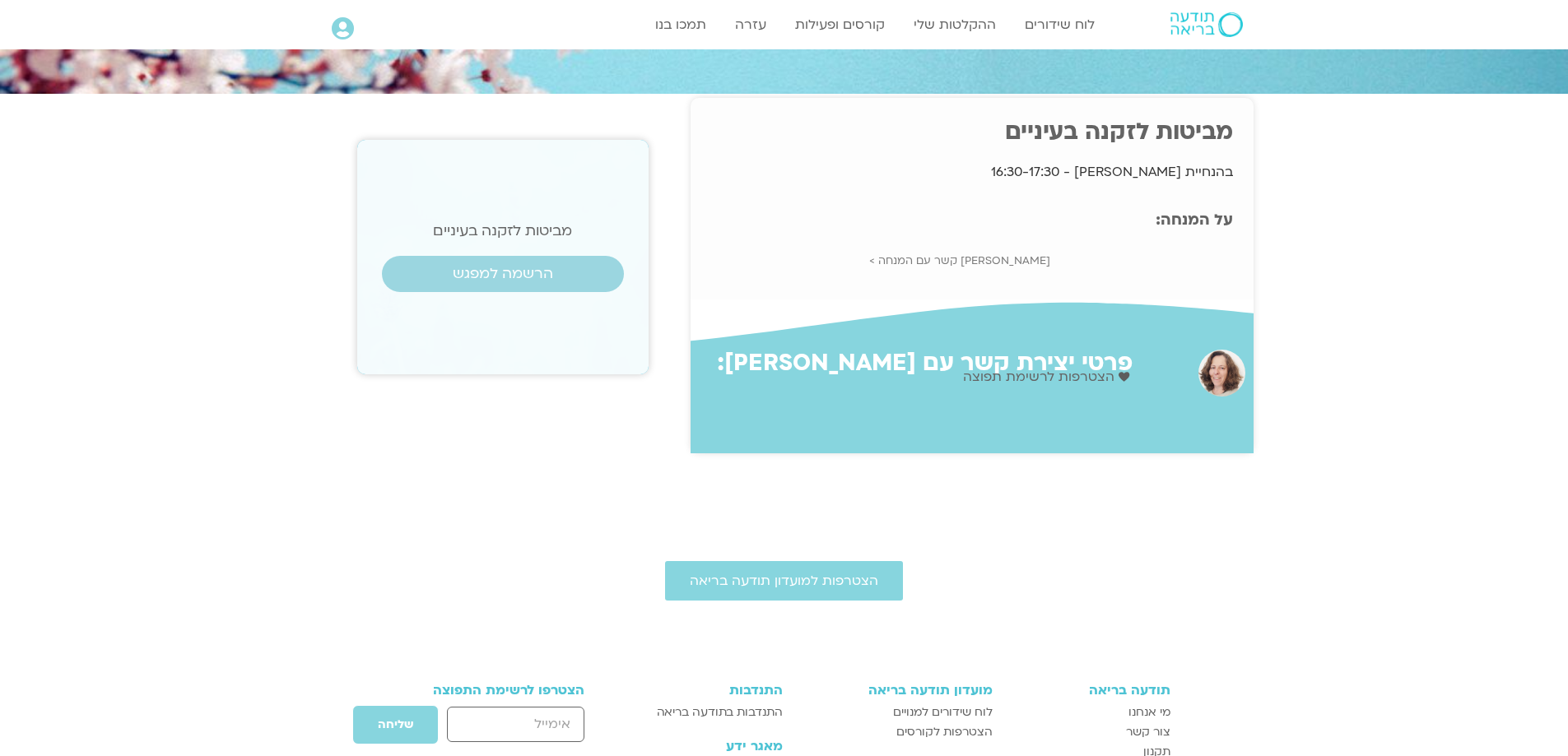
click at [1092, 621] on div at bounding box center [784, 638] width 1568 height 41
click at [495, 268] on span "הרשמה למפגש" at bounding box center [503, 274] width 101 height 16
click at [513, 272] on span "הרשמה למפגש" at bounding box center [503, 274] width 101 height 16
click at [532, 274] on span "הרשמה למפגש" at bounding box center [503, 274] width 101 height 16
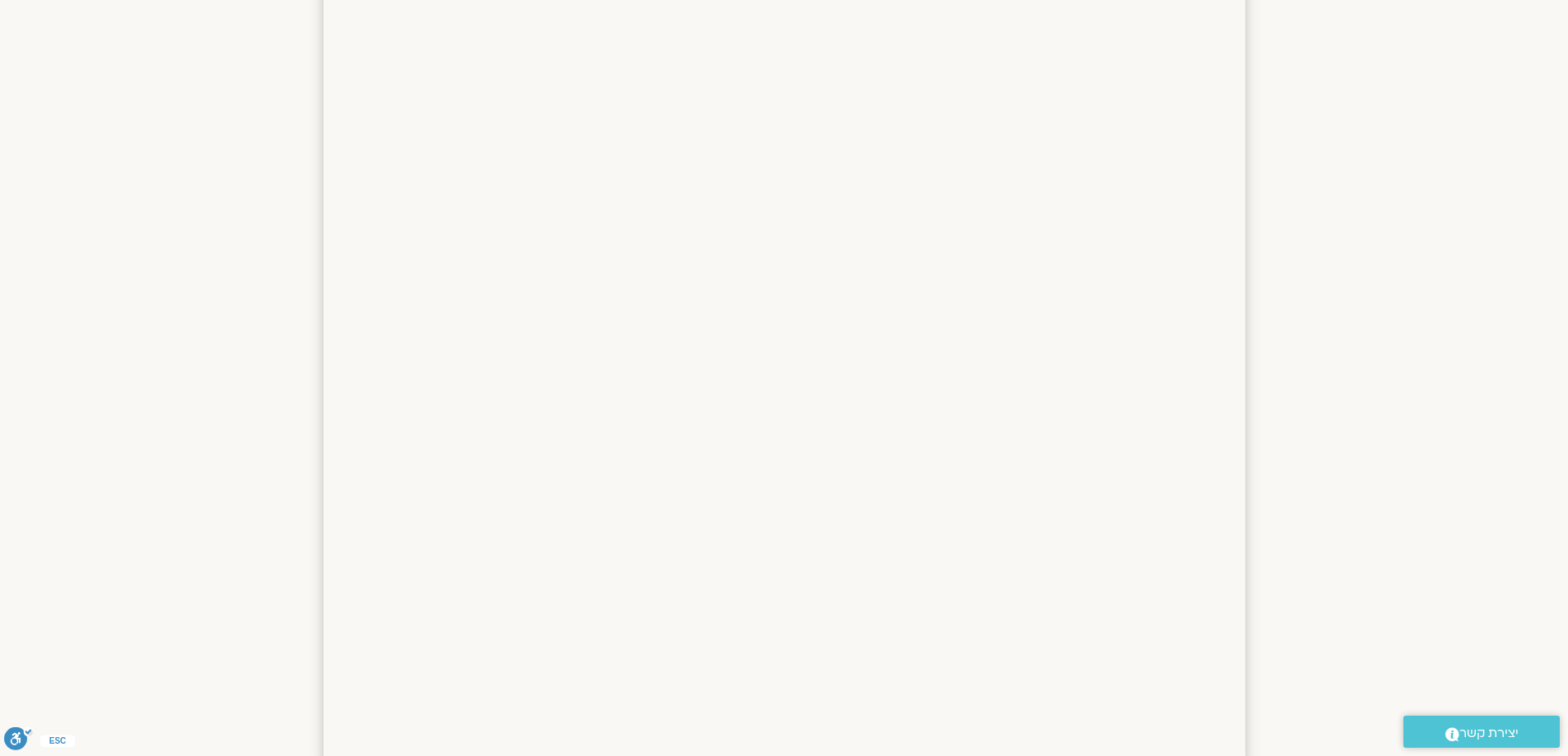
scroll to position [83, 0]
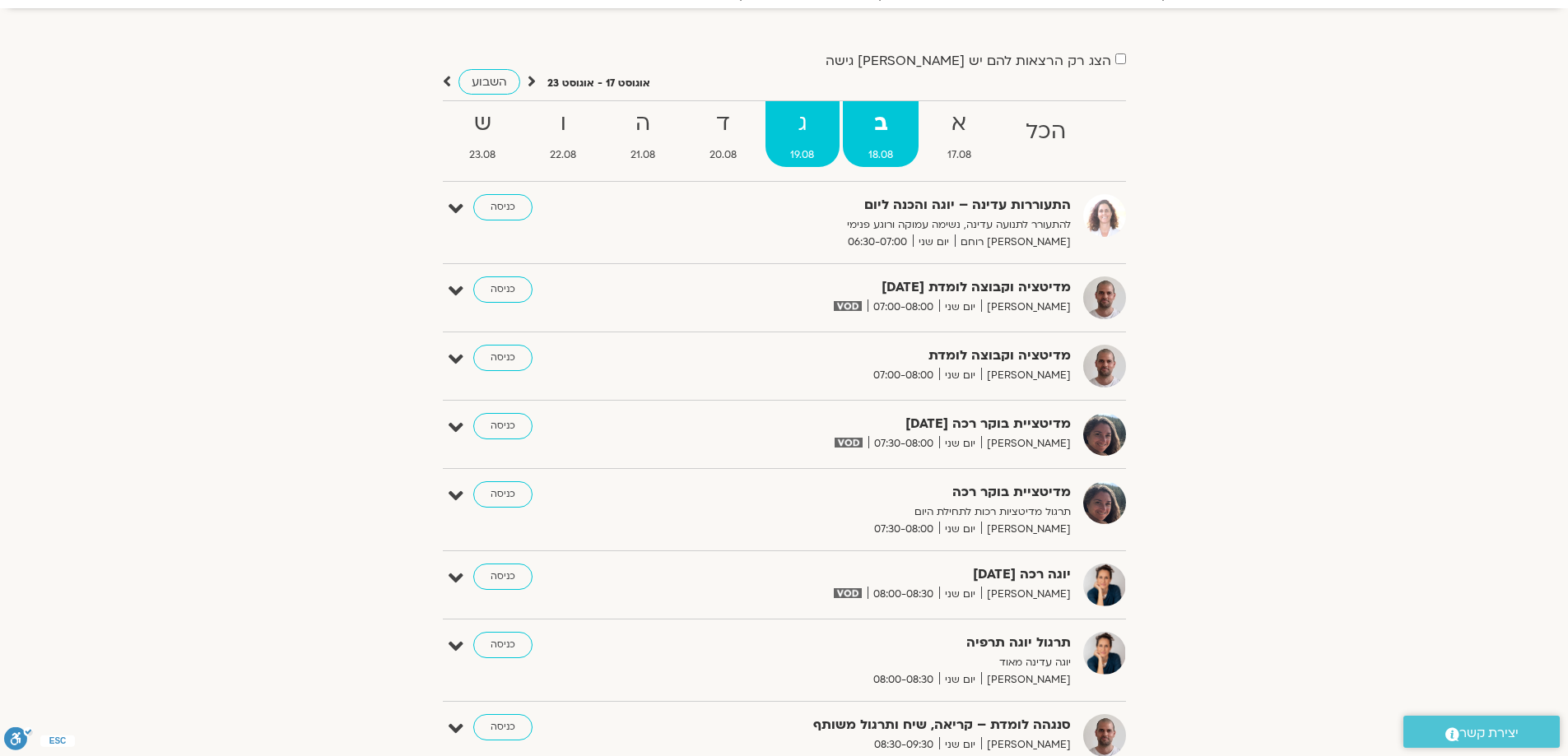
click at [804, 115] on strong "ג" at bounding box center [803, 123] width 75 height 37
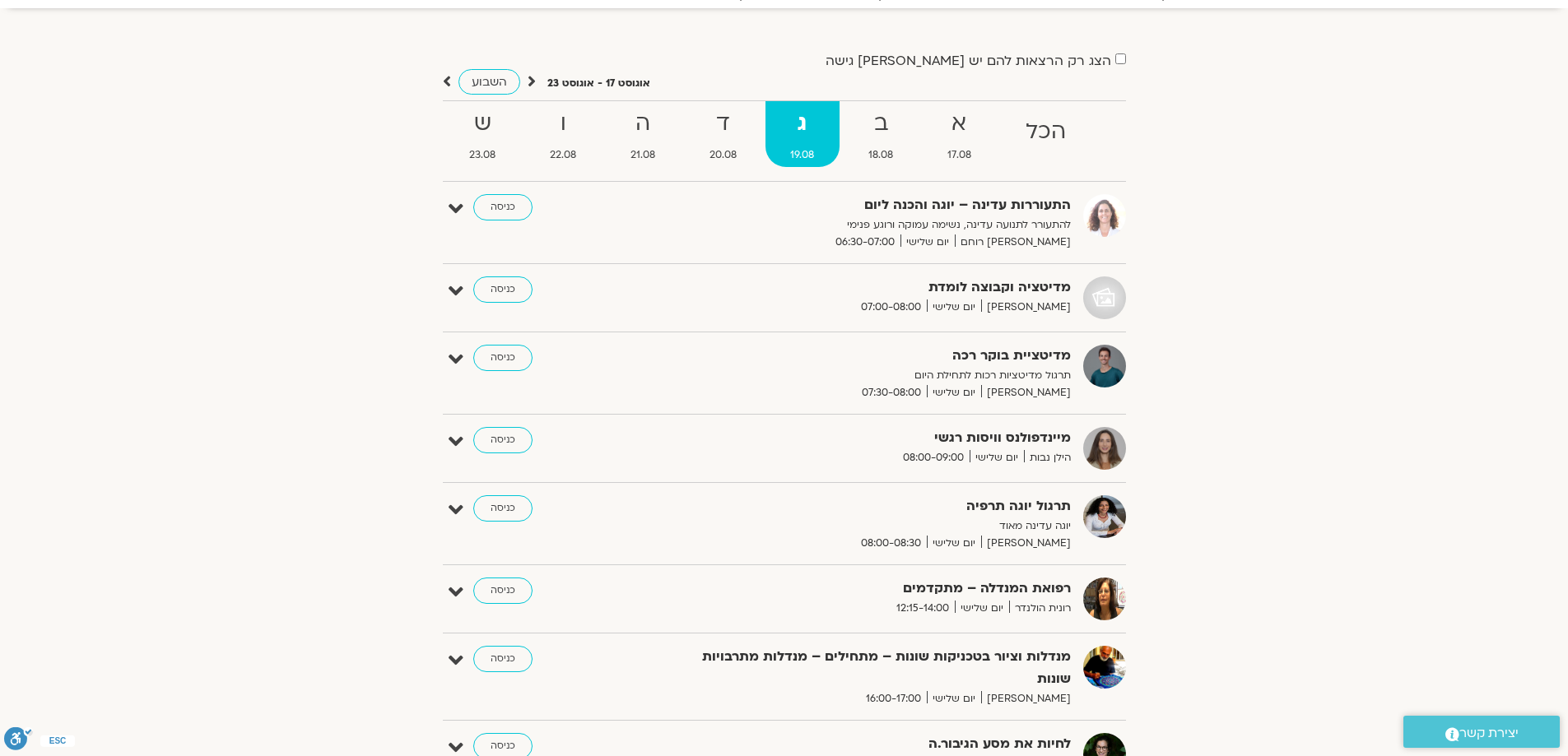
click at [804, 115] on strong "ג" at bounding box center [803, 123] width 75 height 37
click at [454, 437] on icon at bounding box center [456, 442] width 15 height 23
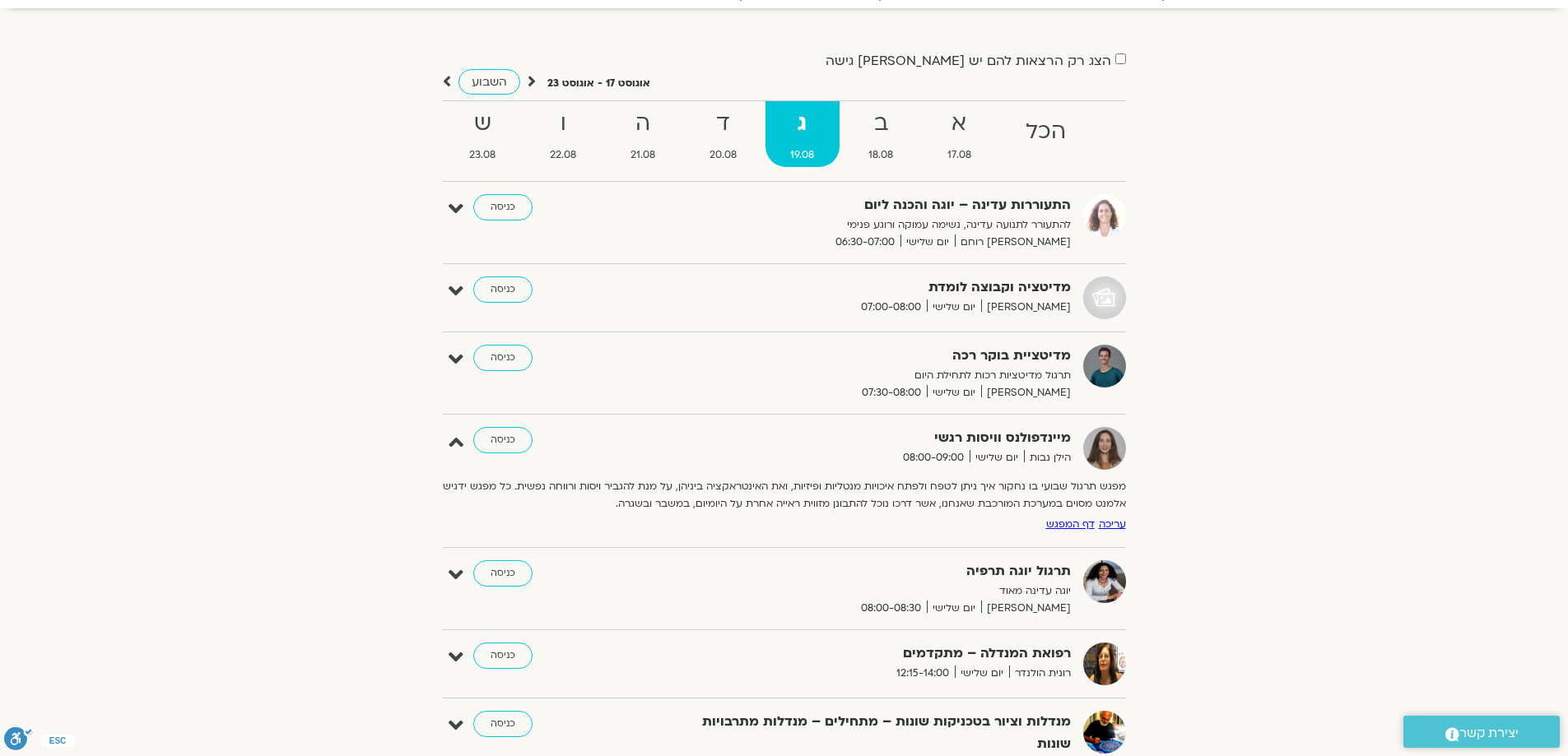
click at [1090, 523] on link "דף המפגש" at bounding box center [1071, 524] width 48 height 13
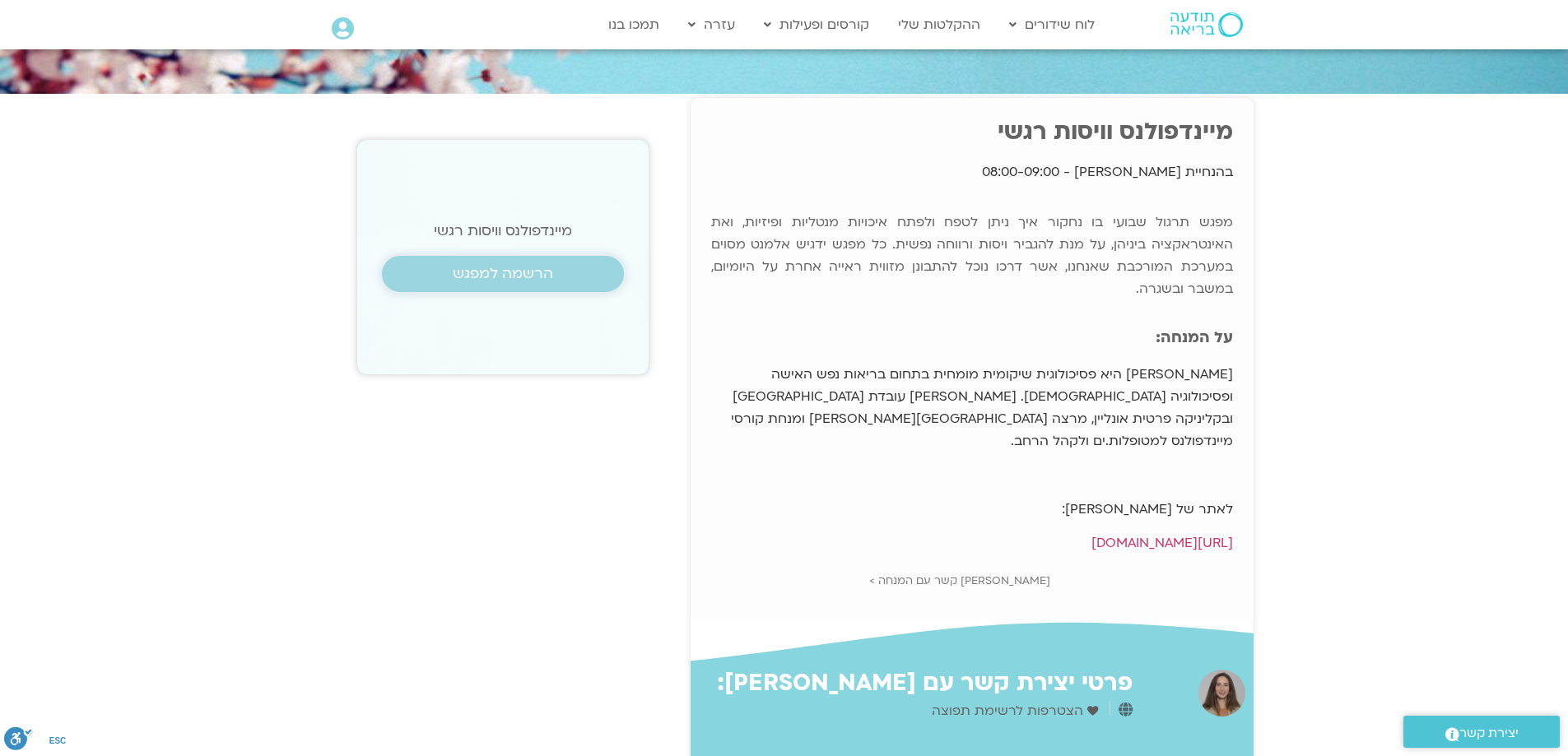
click at [481, 268] on span "הרשמה למפגש" at bounding box center [503, 274] width 101 height 16
